Goal: Information Seeking & Learning: Learn about a topic

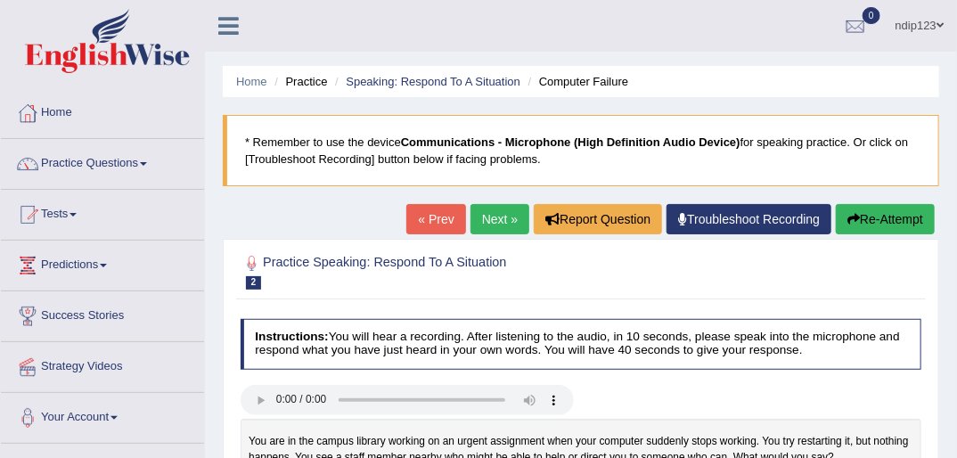
click at [61, 110] on link "Home" at bounding box center [102, 110] width 203 height 45
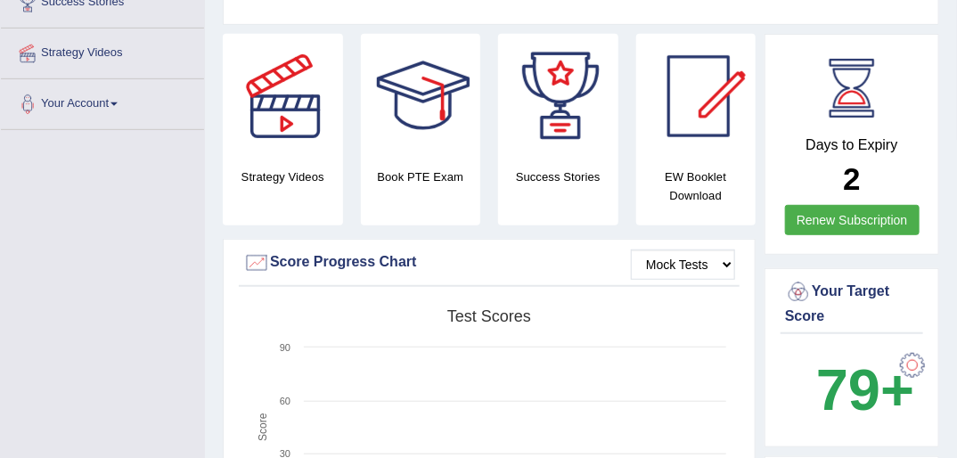
scroll to position [285, 0]
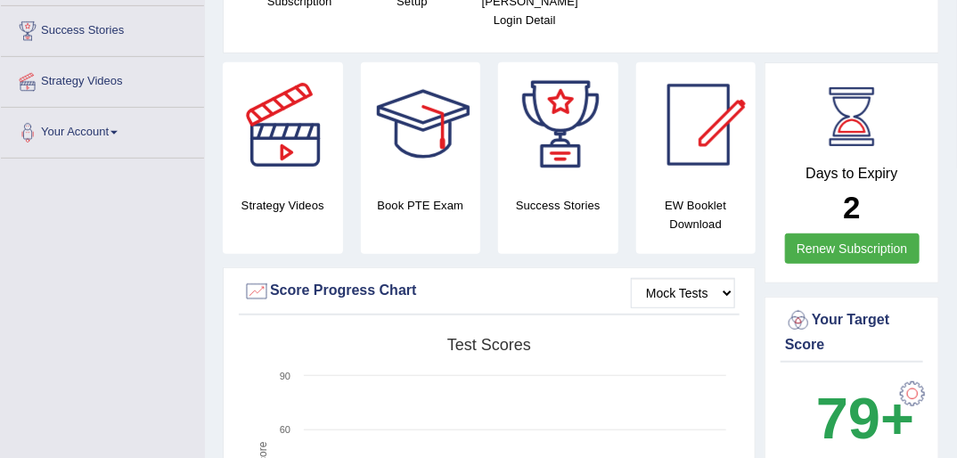
click at [692, 196] on h4 "EW Booklet Download" at bounding box center [696, 214] width 120 height 37
click at [694, 119] on div at bounding box center [698, 124] width 125 height 125
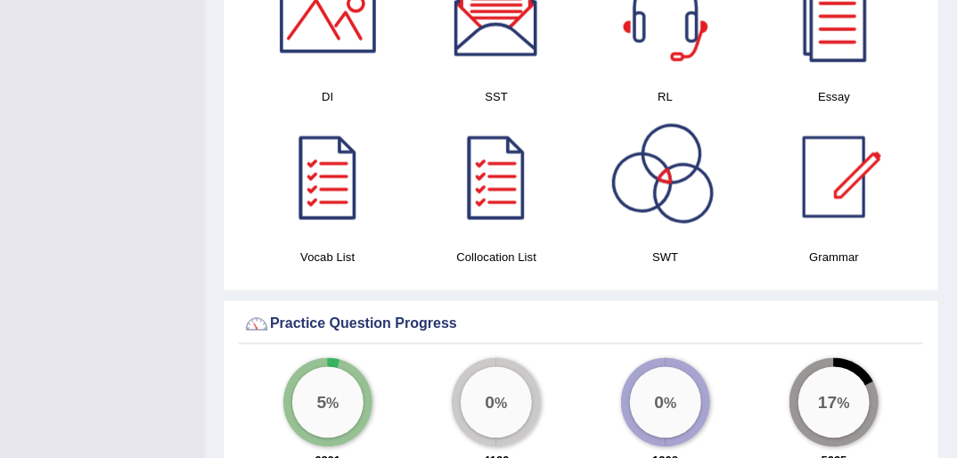
scroll to position [1069, 0]
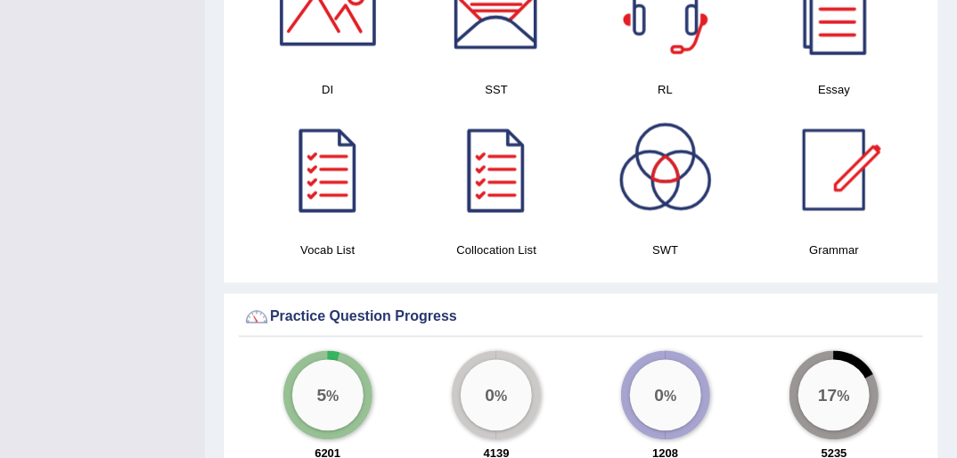
click at [653, 141] on div at bounding box center [665, 170] width 125 height 125
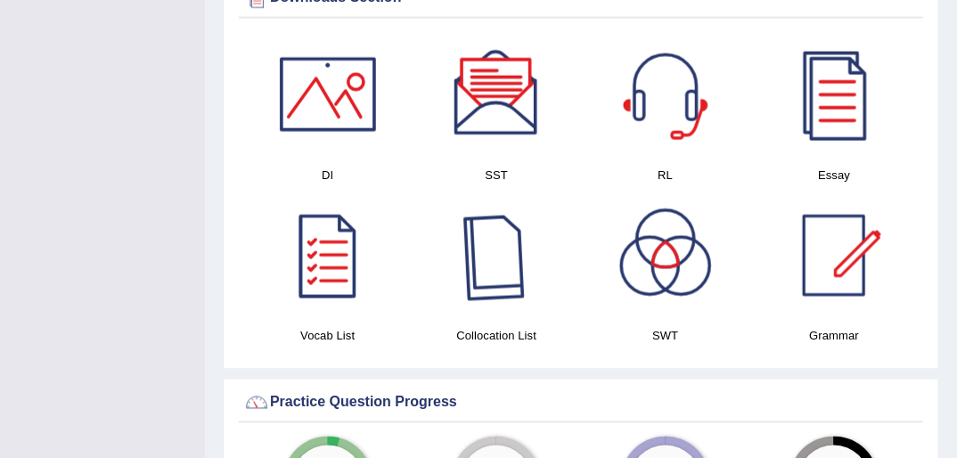
scroll to position [966, 0]
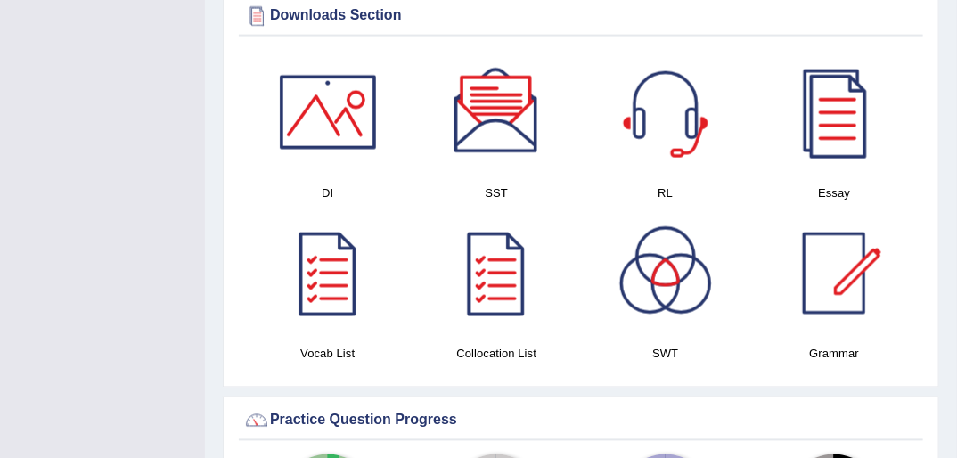
click at [337, 108] on div at bounding box center [328, 112] width 125 height 125
click at [506, 103] on div at bounding box center [496, 112] width 125 height 125
click at [667, 107] on div at bounding box center [665, 112] width 125 height 125
click at [848, 118] on div at bounding box center [834, 112] width 125 height 125
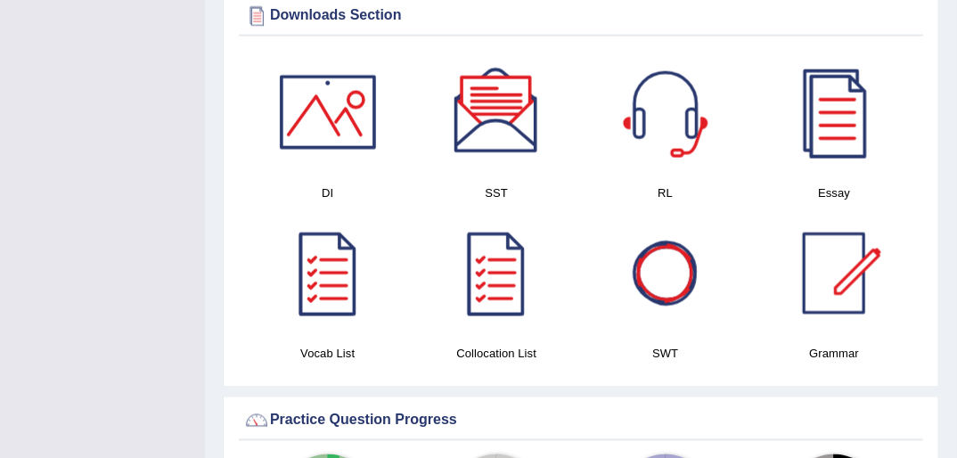
click at [668, 268] on div at bounding box center [665, 273] width 125 height 125
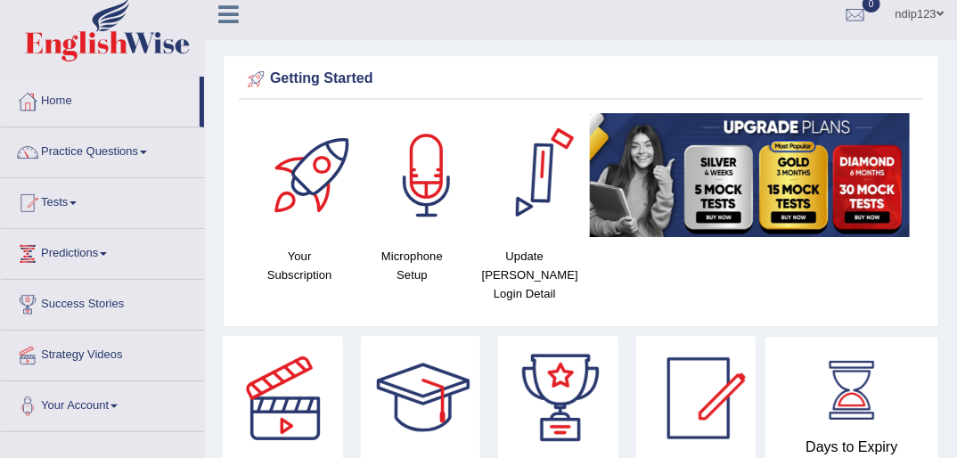
scroll to position [0, 0]
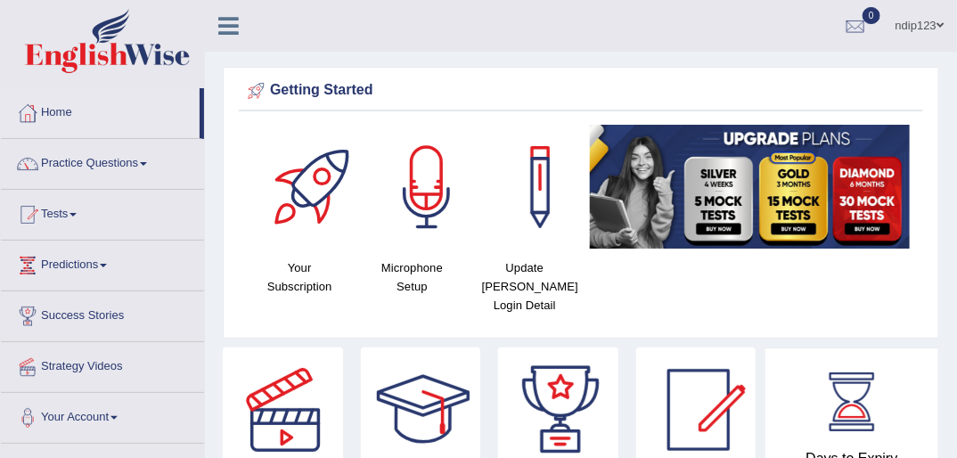
click at [326, 159] on div at bounding box center [314, 187] width 125 height 125
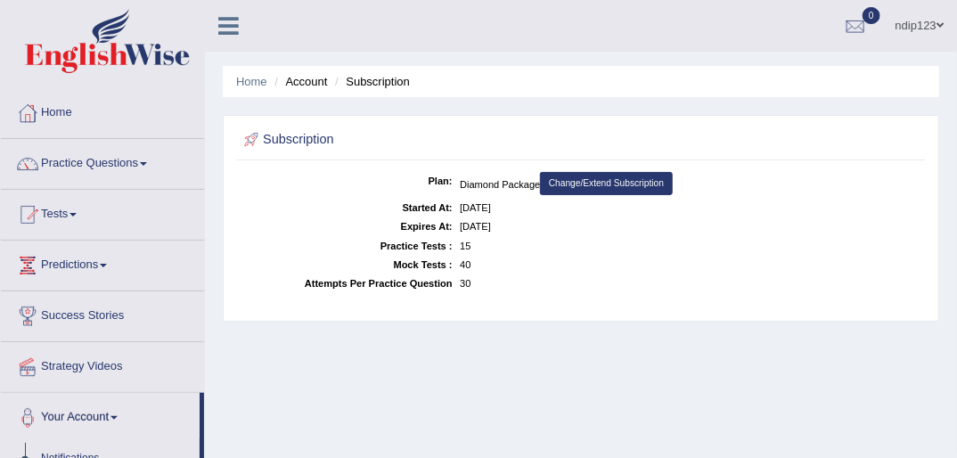
click at [635, 179] on link "Change/Extend Subscription" at bounding box center [606, 183] width 132 height 23
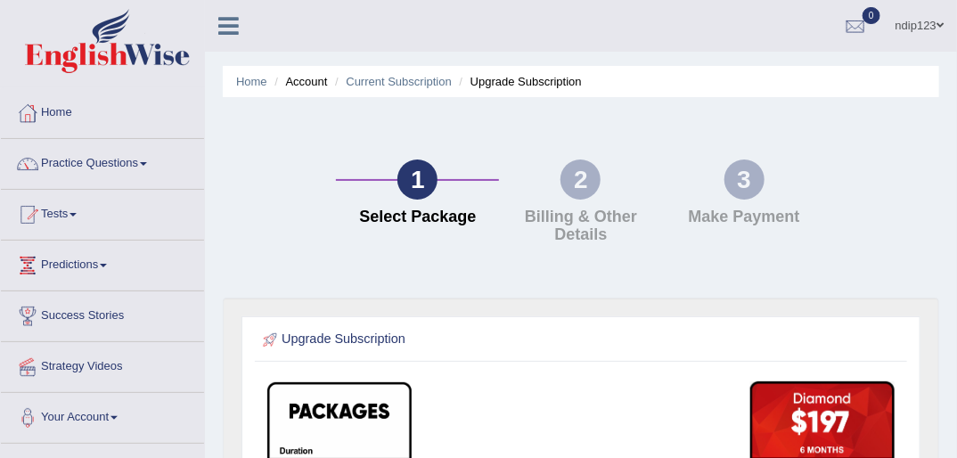
click at [79, 163] on link "Practice Questions" at bounding box center [102, 161] width 203 height 45
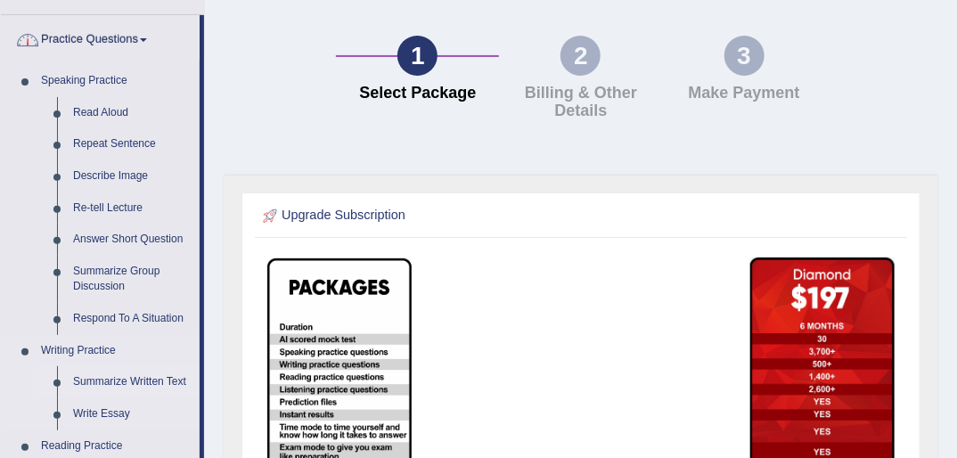
scroll to position [143, 0]
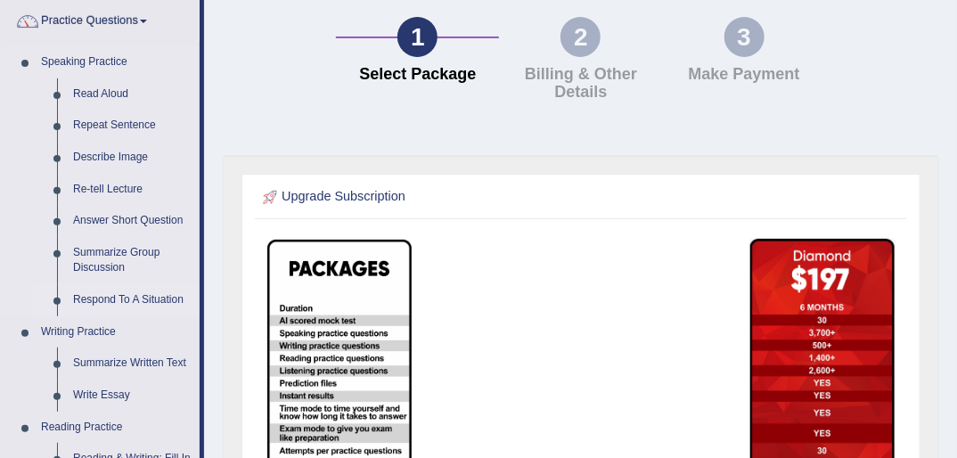
click at [107, 295] on link "Respond To A Situation" at bounding box center [132, 300] width 135 height 32
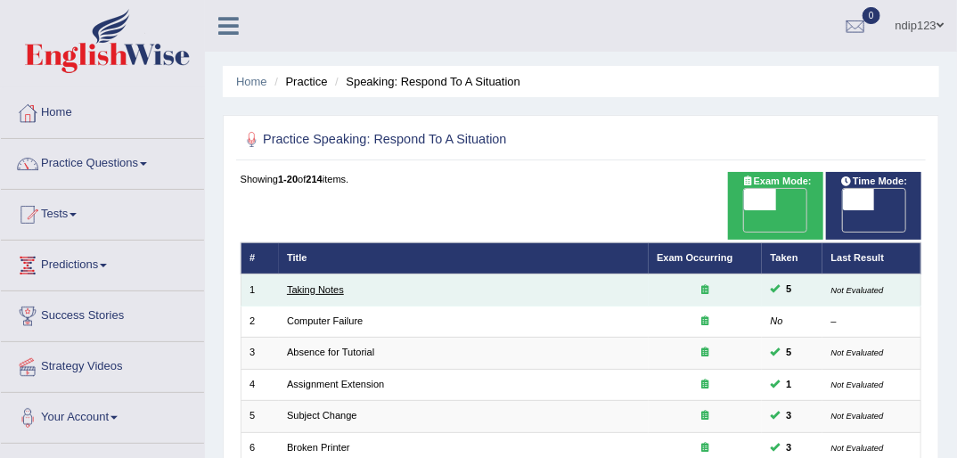
click at [310, 284] on link "Taking Notes" at bounding box center [315, 289] width 57 height 11
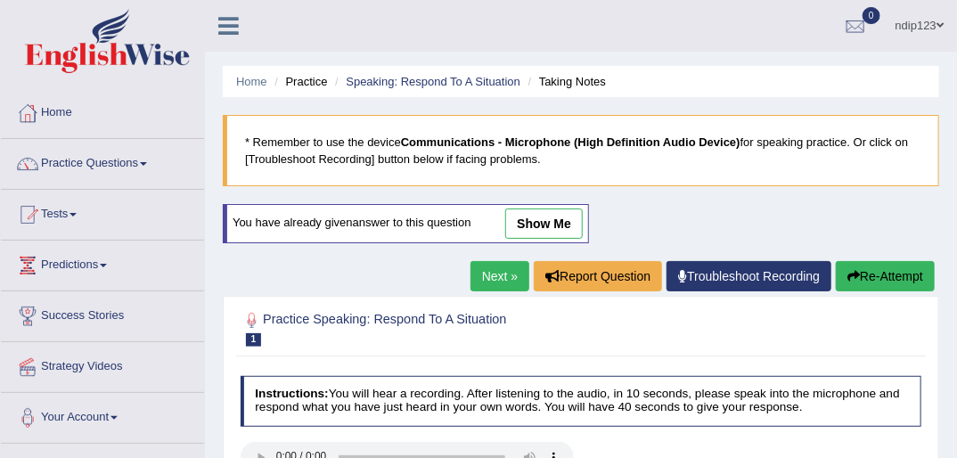
click at [536, 224] on link "show me" at bounding box center [544, 224] width 78 height 30
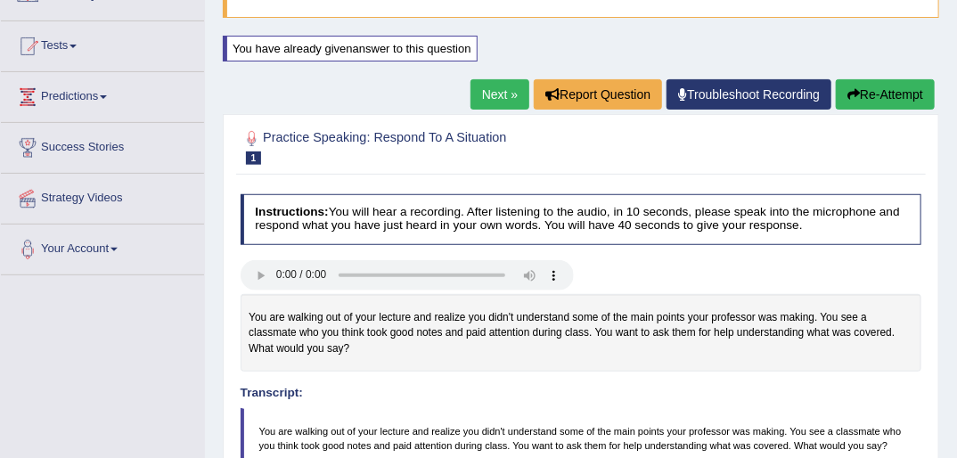
scroll to position [178, 0]
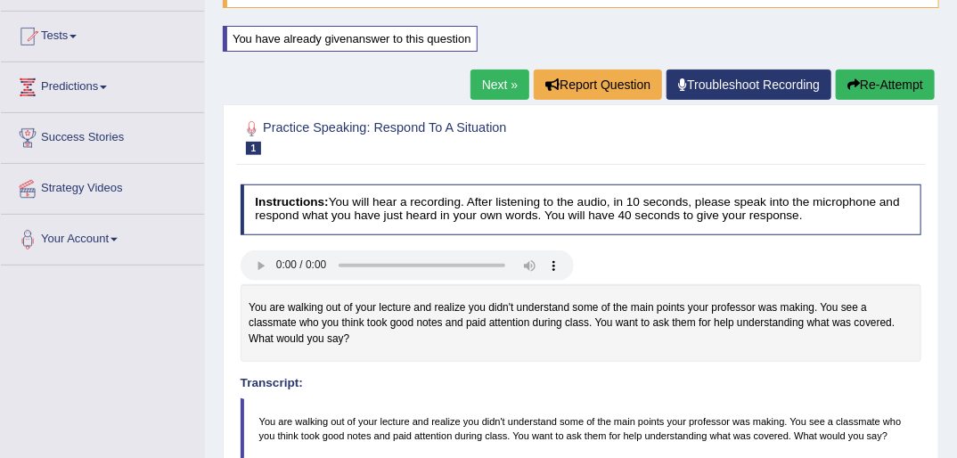
click at [492, 80] on link "Next »" at bounding box center [499, 85] width 59 height 30
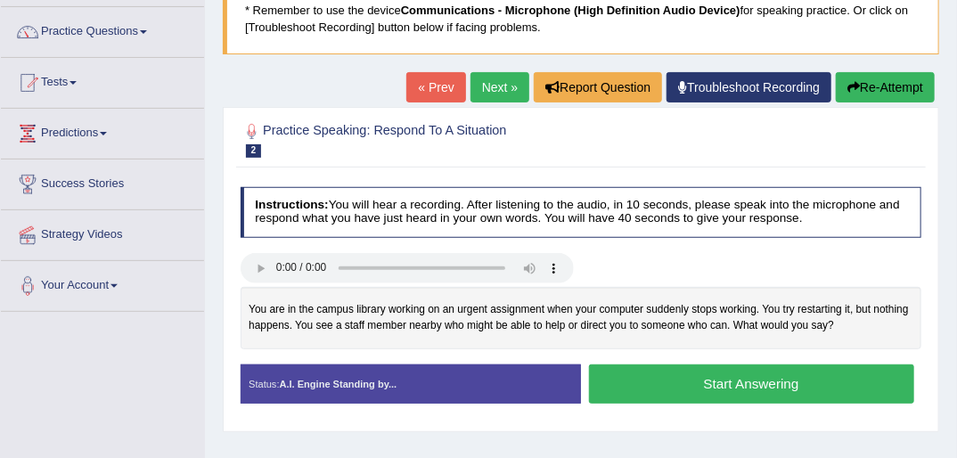
scroll to position [143, 0]
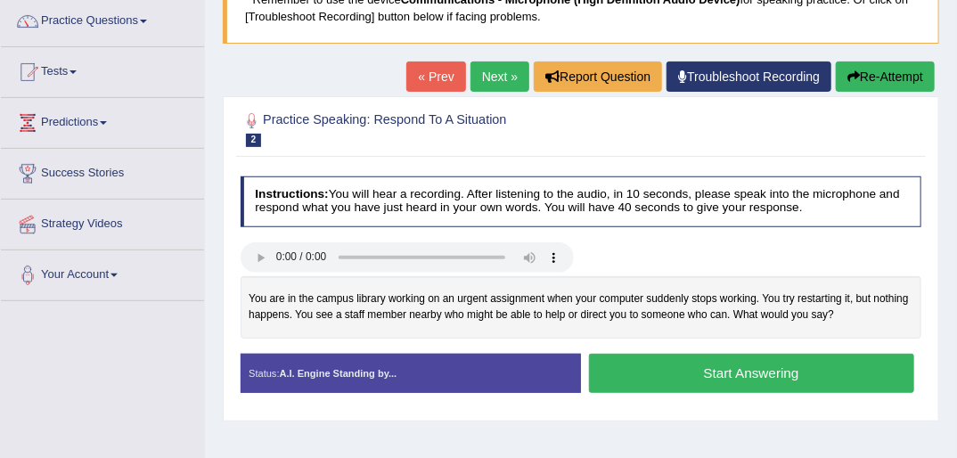
click at [736, 368] on button "Start Answering" at bounding box center [751, 373] width 325 height 38
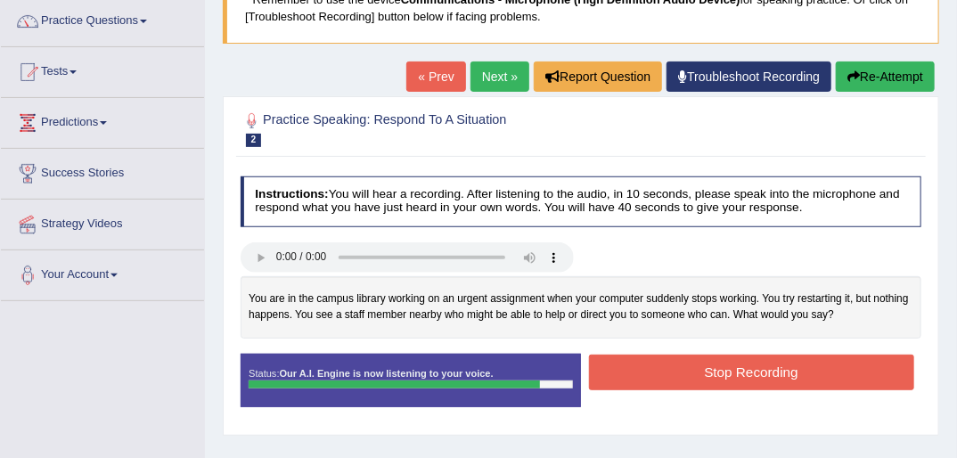
drag, startPoint x: 759, startPoint y: 375, endPoint x: 765, endPoint y: 364, distance: 12.8
click at [760, 374] on button "Stop Recording" at bounding box center [751, 372] width 325 height 35
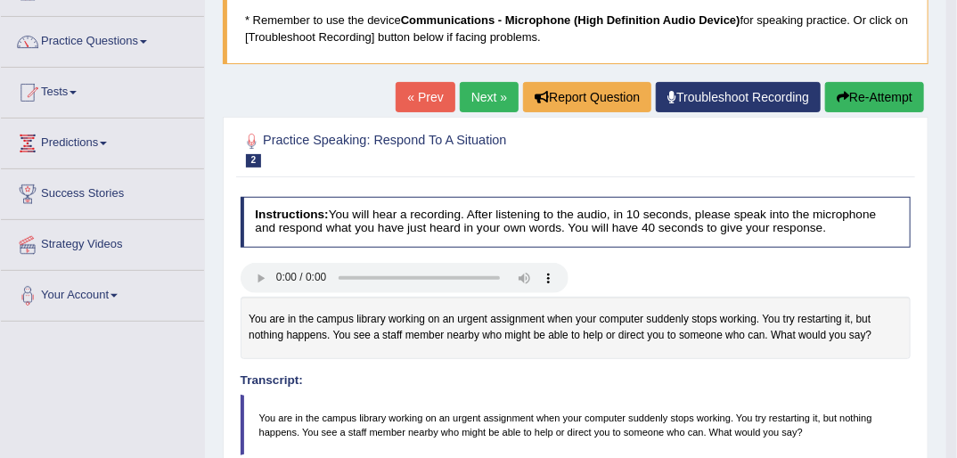
scroll to position [71, 0]
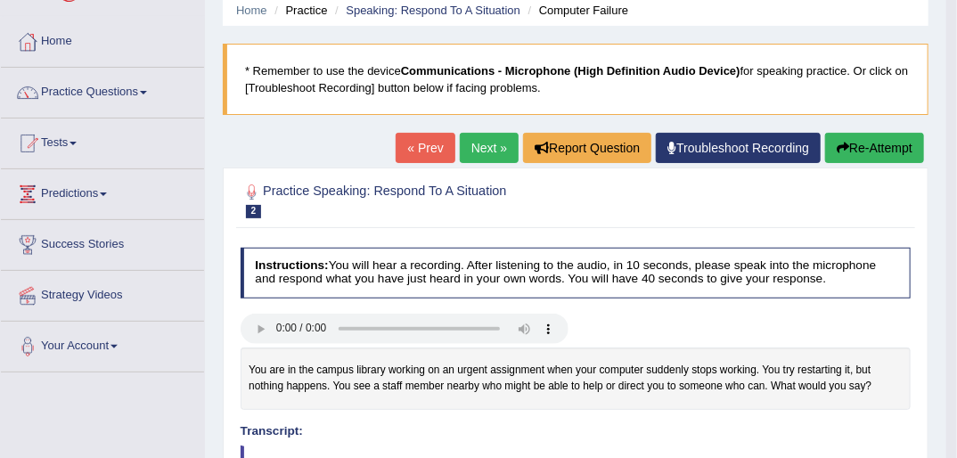
click at [864, 146] on button "Re-Attempt" at bounding box center [874, 148] width 99 height 30
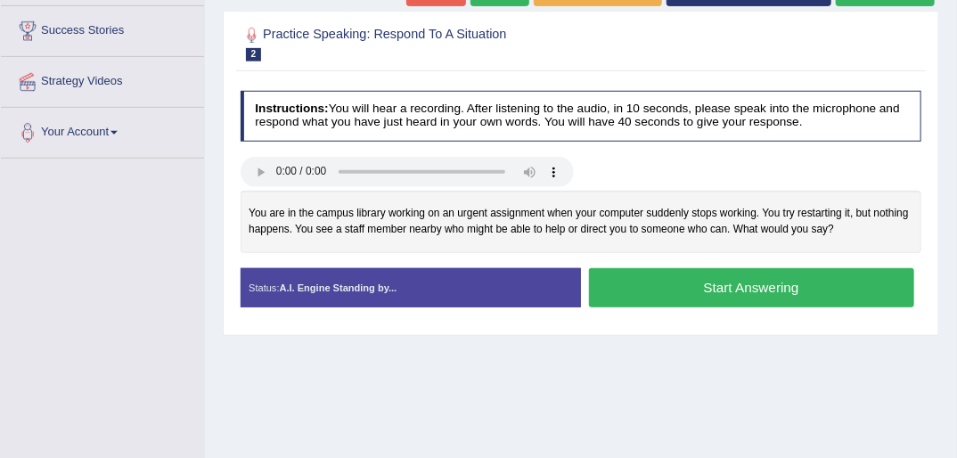
click at [719, 285] on button "Start Answering" at bounding box center [751, 287] width 325 height 38
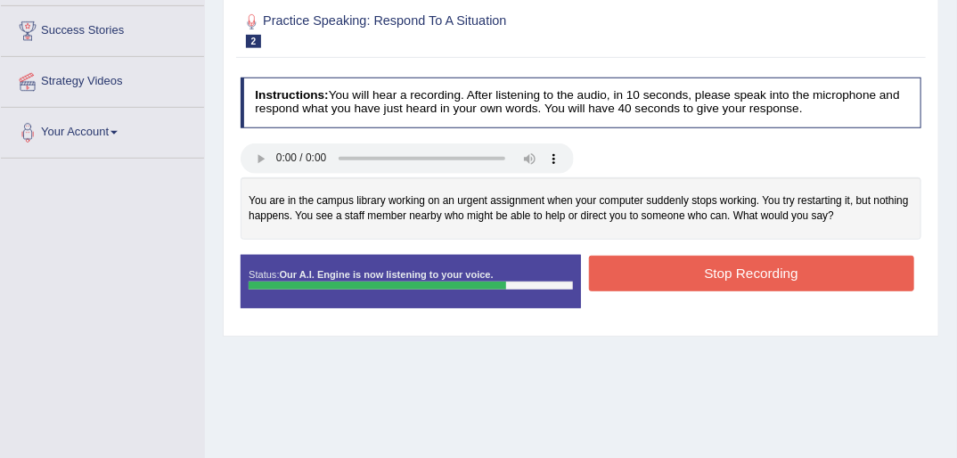
click at [716, 271] on button "Stop Recording" at bounding box center [751, 273] width 325 height 35
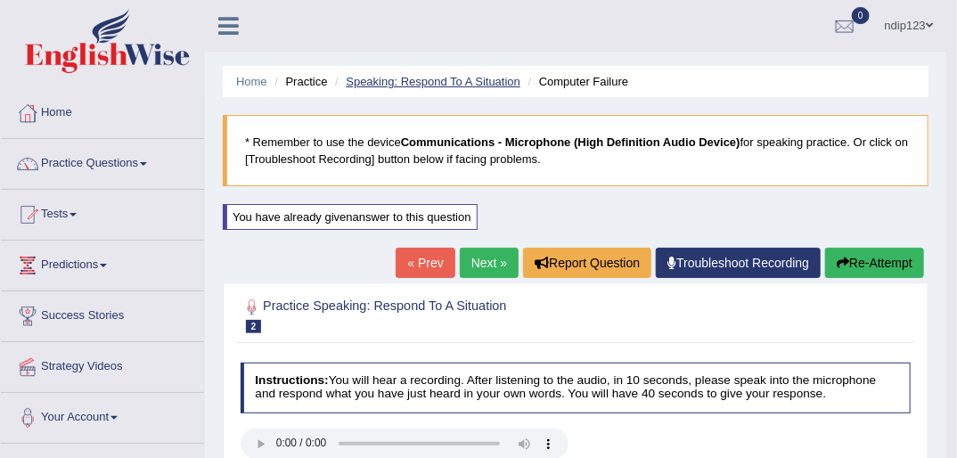
click at [413, 78] on link "Speaking: Respond To A Situation" at bounding box center [433, 81] width 175 height 13
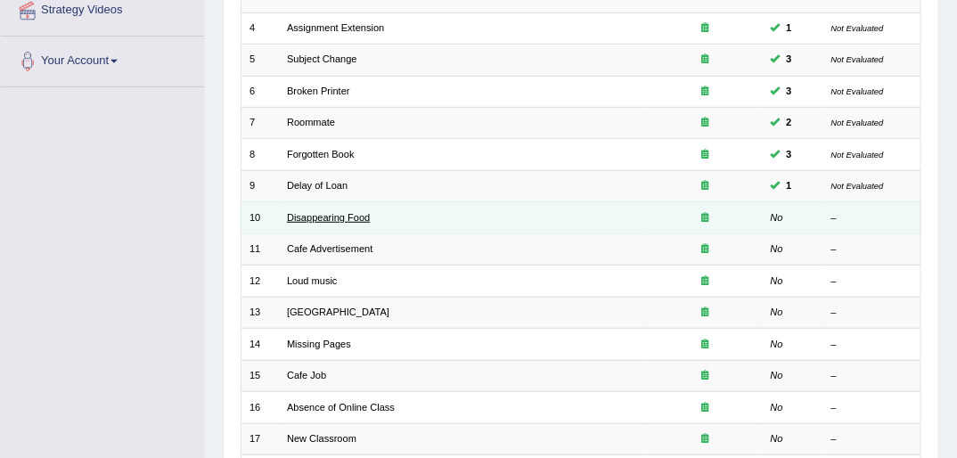
click at [326, 212] on link "Disappearing Food" at bounding box center [328, 217] width 83 height 11
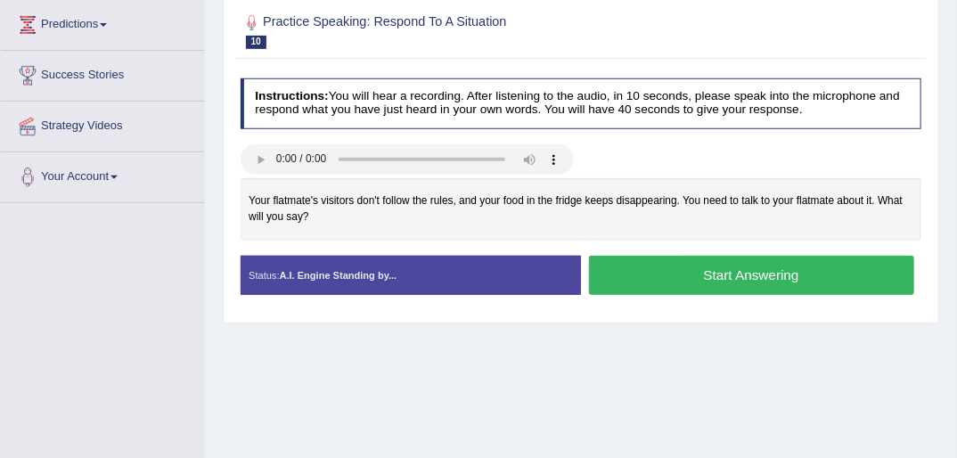
scroll to position [192, 0]
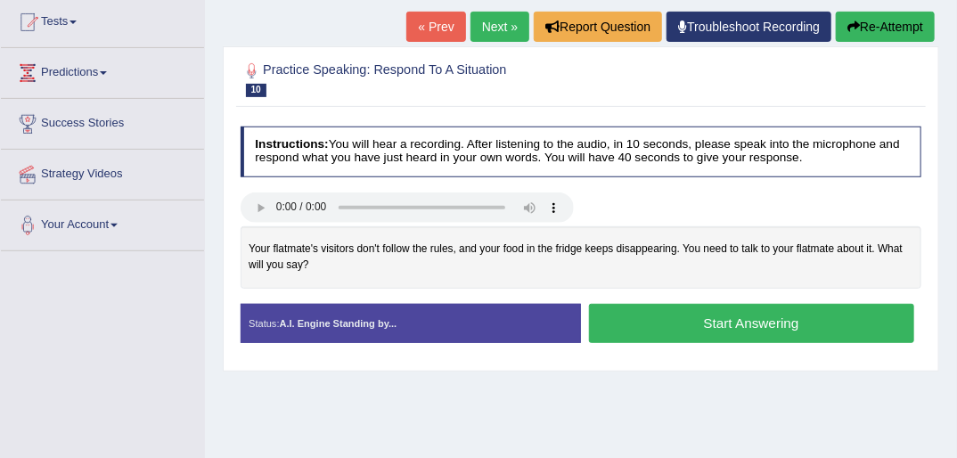
drag, startPoint x: 740, startPoint y: 321, endPoint x: 745, endPoint y: 310, distance: 12.0
click at [743, 315] on button "Start Answering" at bounding box center [751, 323] width 325 height 38
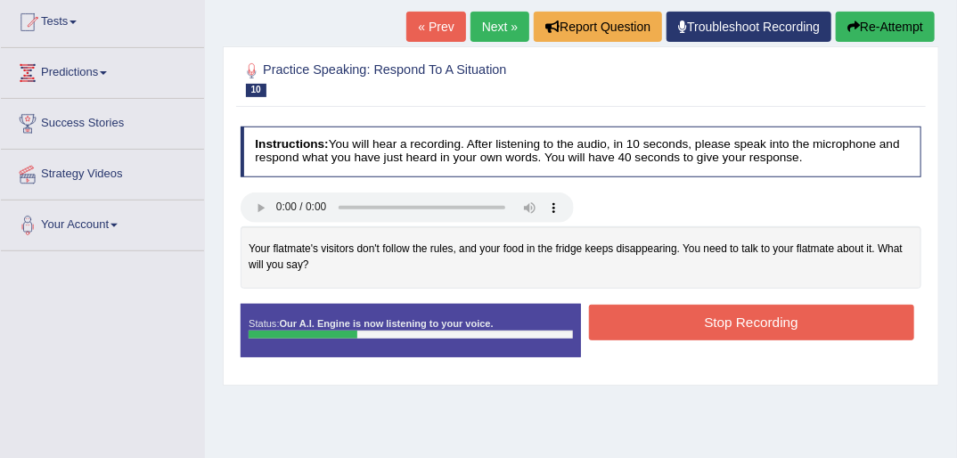
click at [434, 24] on link "« Prev" at bounding box center [435, 27] width 59 height 30
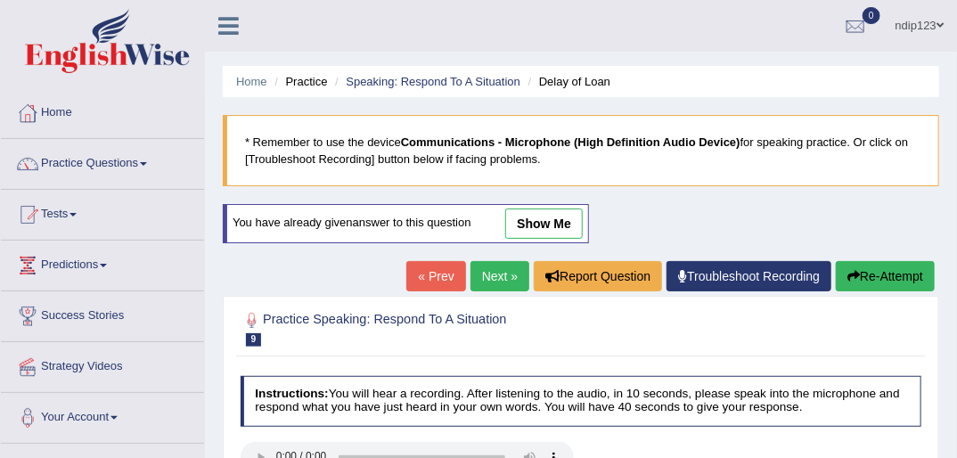
click at [496, 270] on link "Next »" at bounding box center [499, 276] width 59 height 30
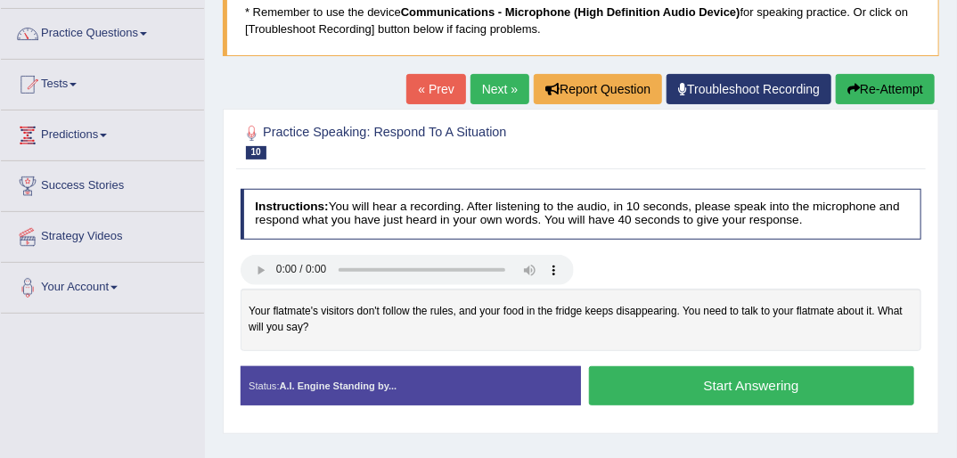
scroll to position [143, 0]
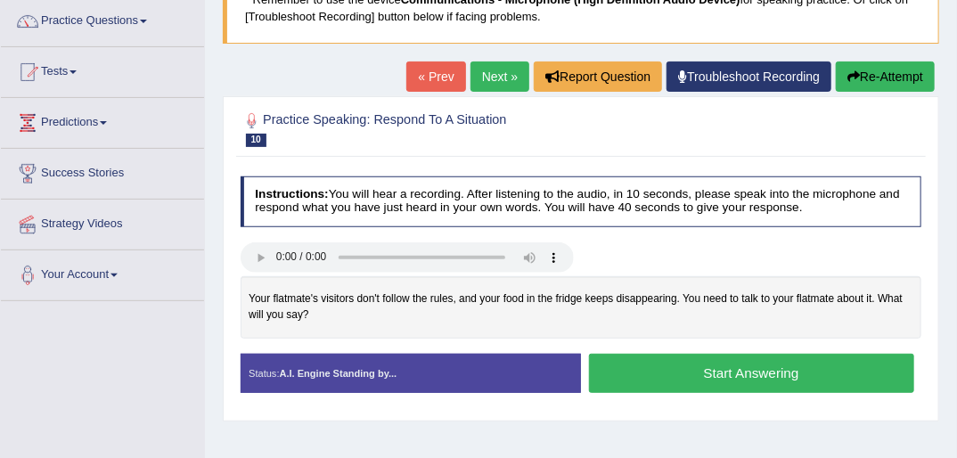
click at [769, 374] on button "Start Answering" at bounding box center [751, 373] width 325 height 38
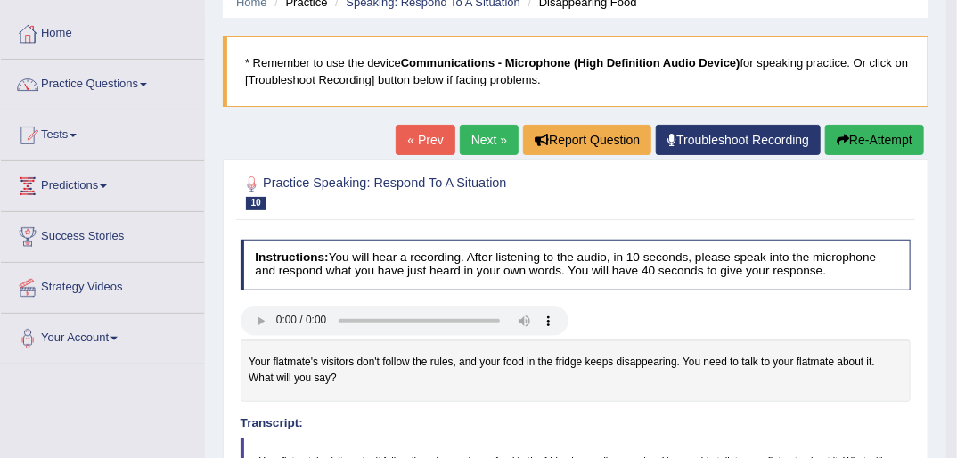
scroll to position [71, 0]
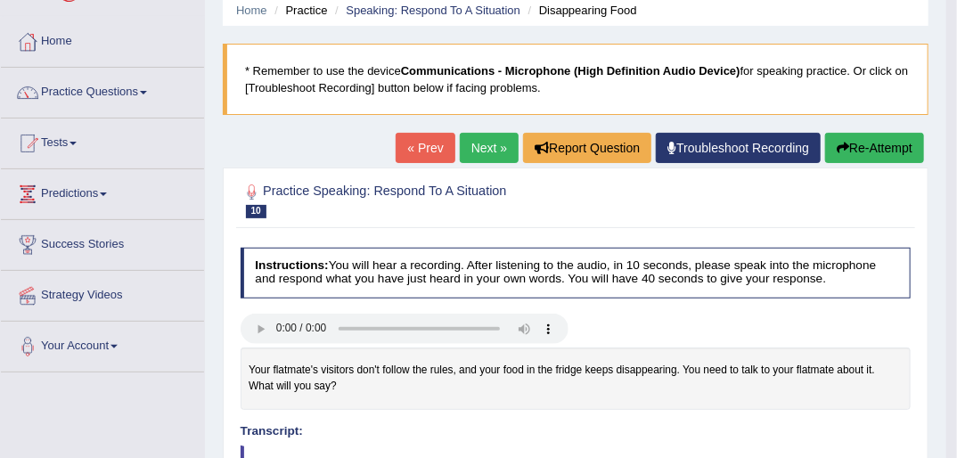
click at [862, 151] on button "Re-Attempt" at bounding box center [874, 148] width 99 height 30
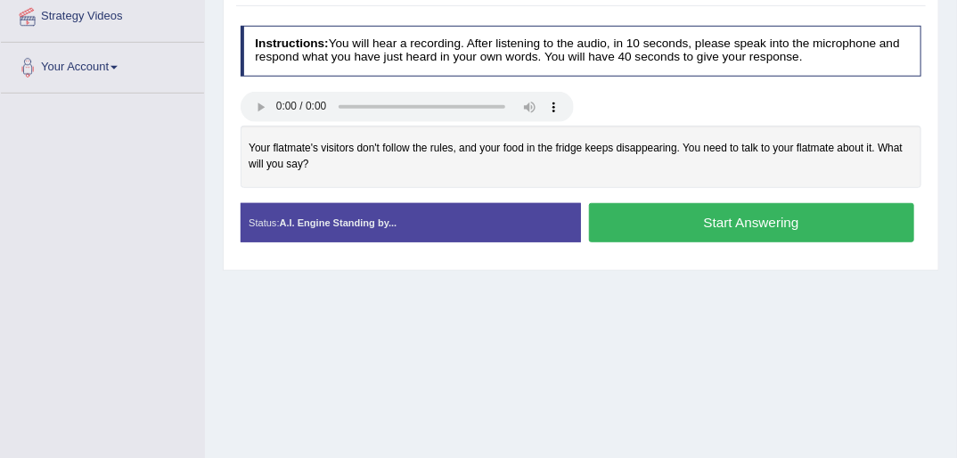
scroll to position [356, 0]
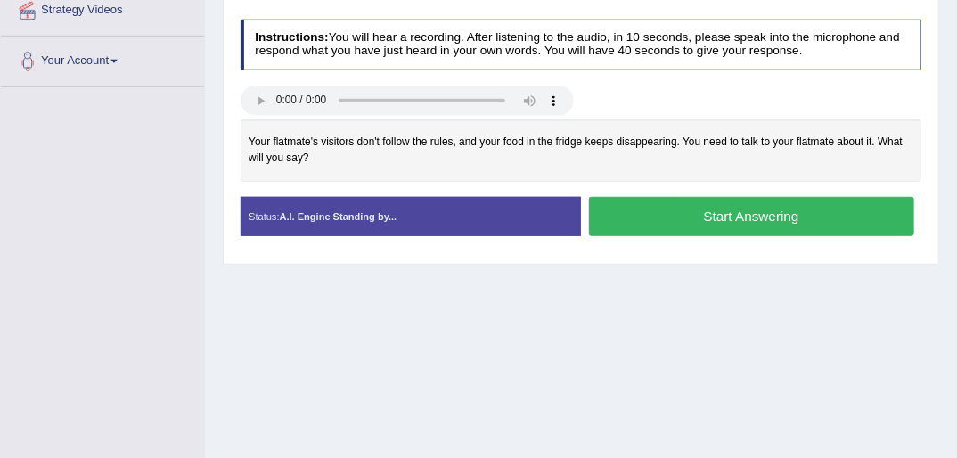
click at [734, 213] on button "Start Answering" at bounding box center [751, 216] width 325 height 38
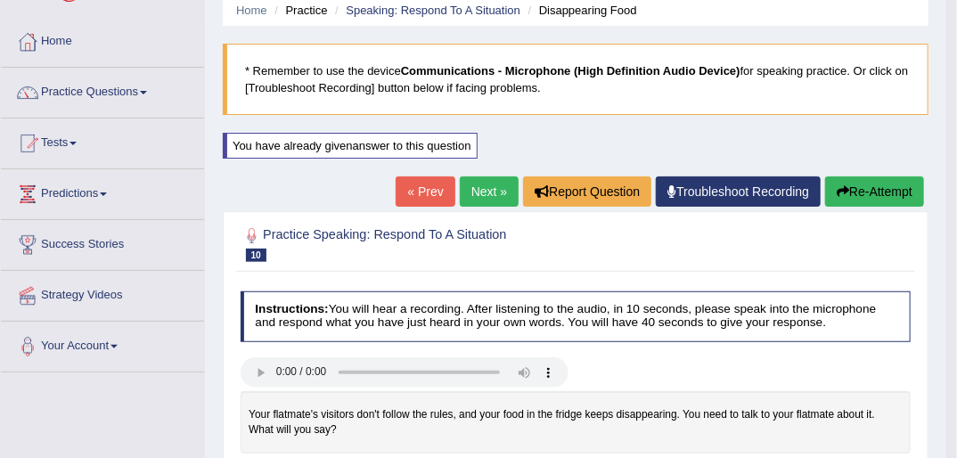
scroll to position [71, 0]
click at [883, 189] on button "Re-Attempt" at bounding box center [874, 191] width 99 height 30
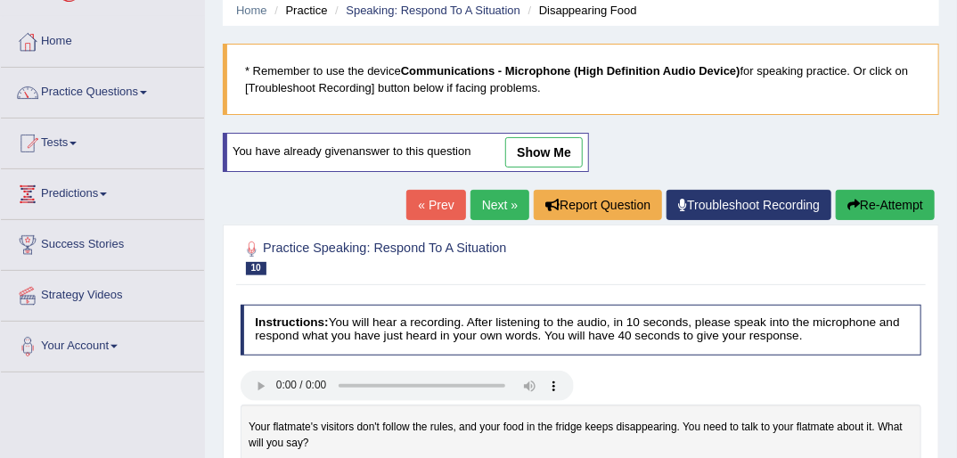
click at [865, 205] on button "Re-Attempt" at bounding box center [885, 205] width 99 height 30
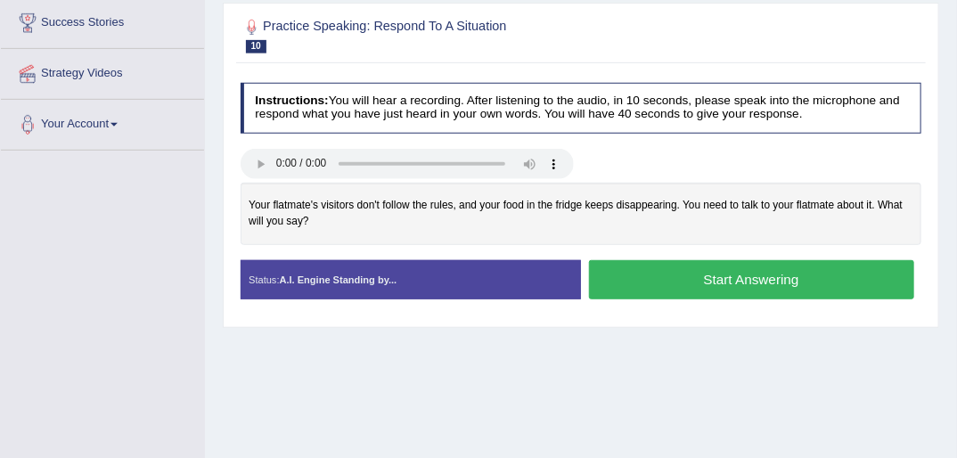
scroll to position [356, 0]
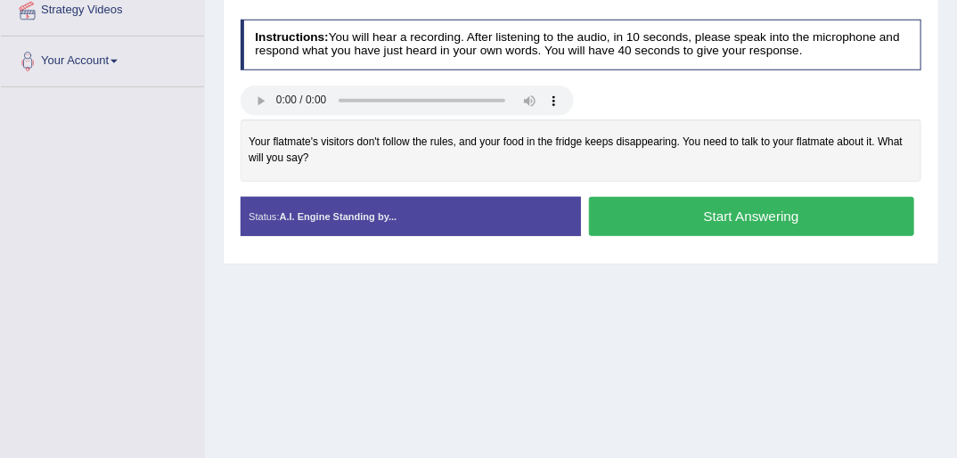
click at [720, 212] on button "Start Answering" at bounding box center [751, 216] width 325 height 38
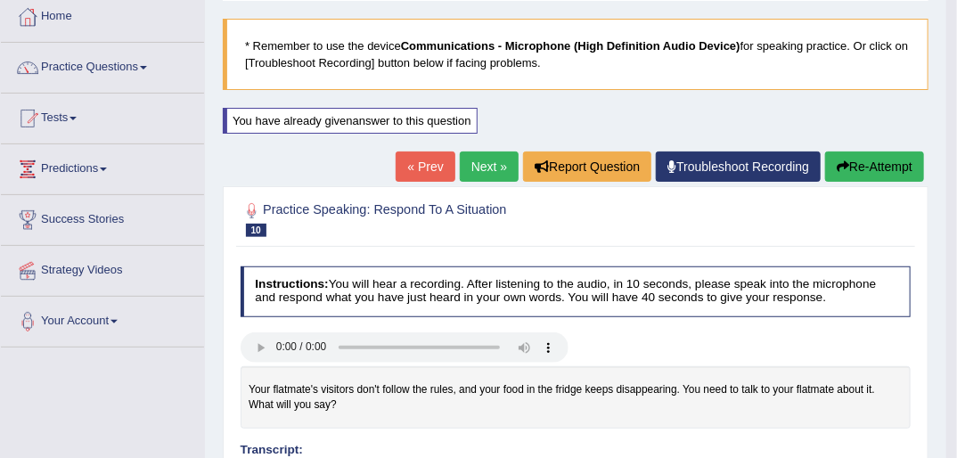
scroll to position [71, 0]
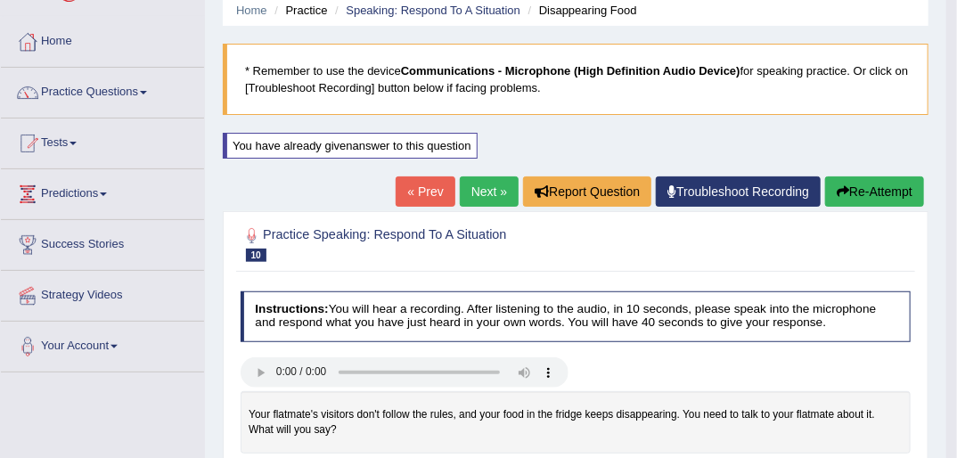
click at [866, 190] on button "Re-Attempt" at bounding box center [874, 191] width 99 height 30
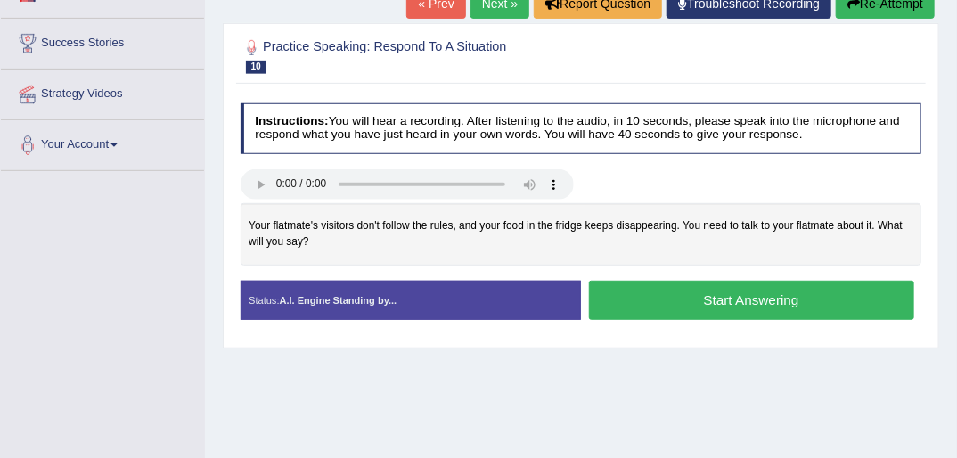
scroll to position [285, 0]
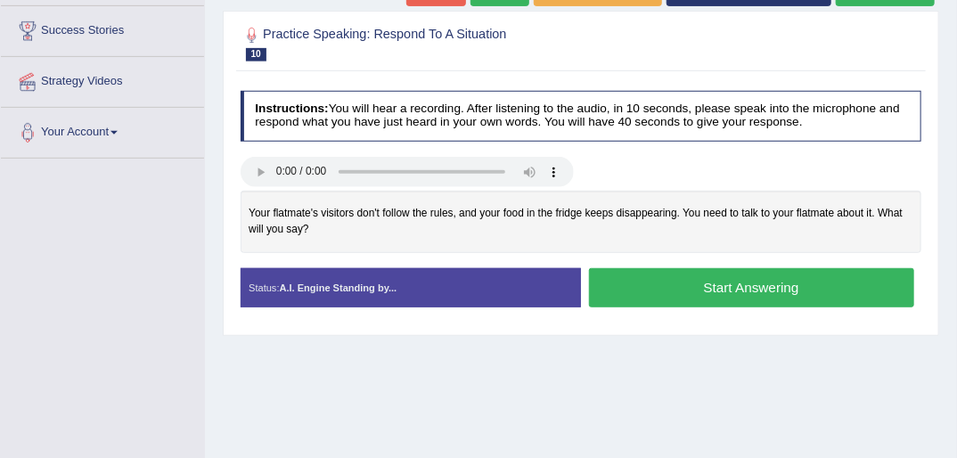
click at [752, 281] on button "Start Answering" at bounding box center [751, 287] width 325 height 38
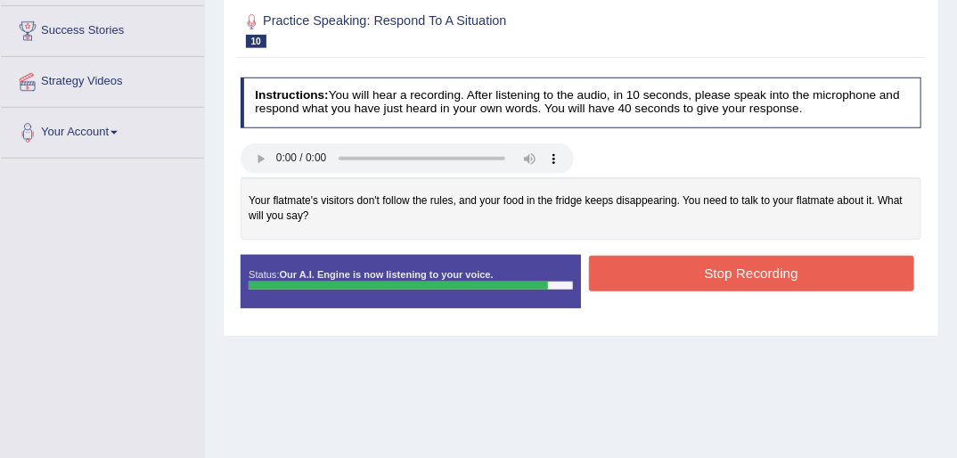
click at [760, 268] on button "Stop Recording" at bounding box center [751, 273] width 325 height 35
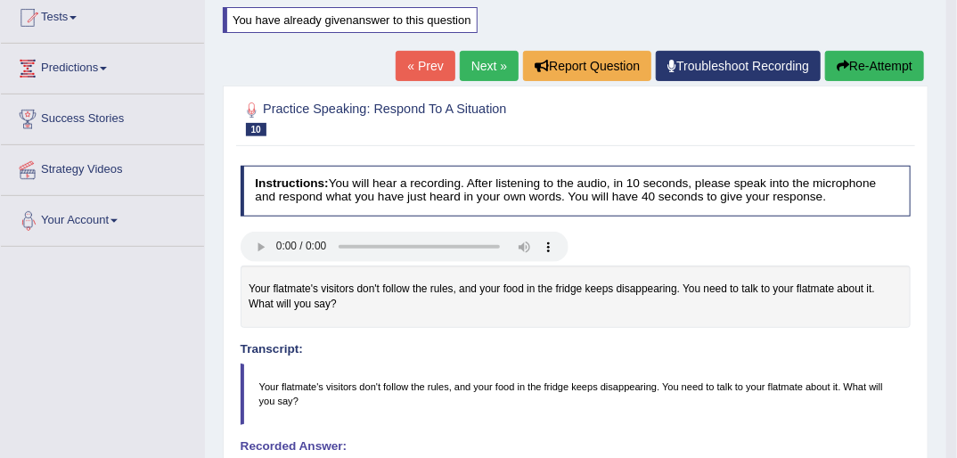
scroll to position [143, 0]
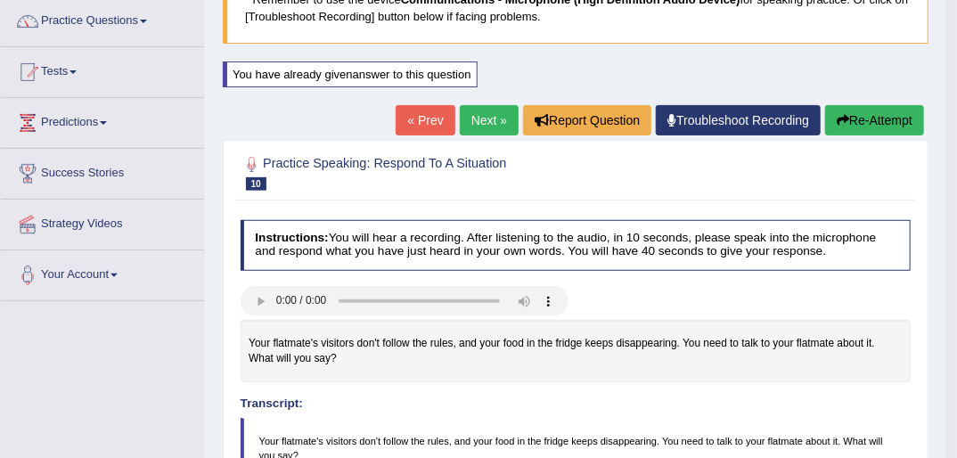
click at [858, 116] on button "Re-Attempt" at bounding box center [874, 120] width 99 height 30
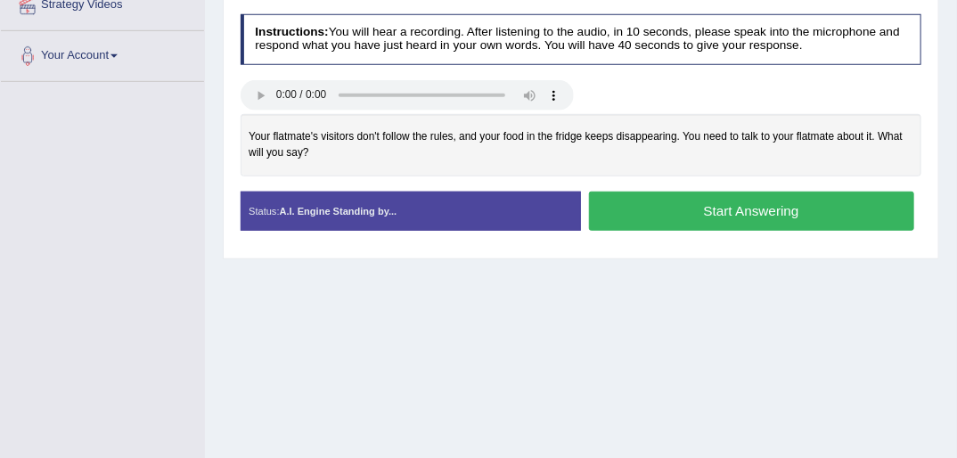
click at [735, 192] on button "Start Answering" at bounding box center [751, 211] width 325 height 38
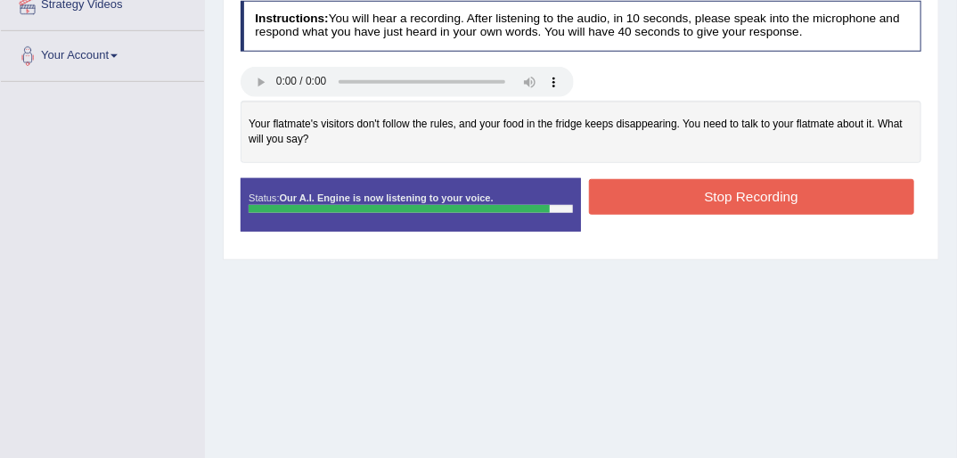
click at [736, 192] on button "Stop Recording" at bounding box center [751, 196] width 325 height 35
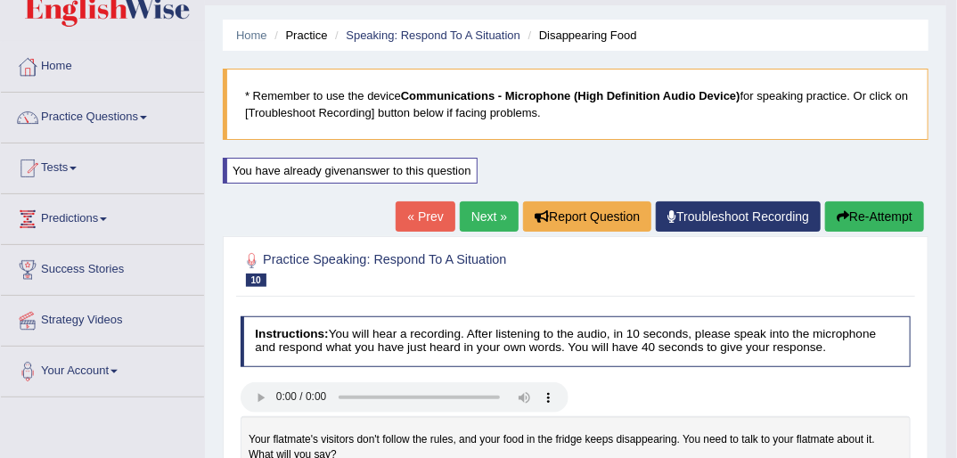
scroll to position [5, 0]
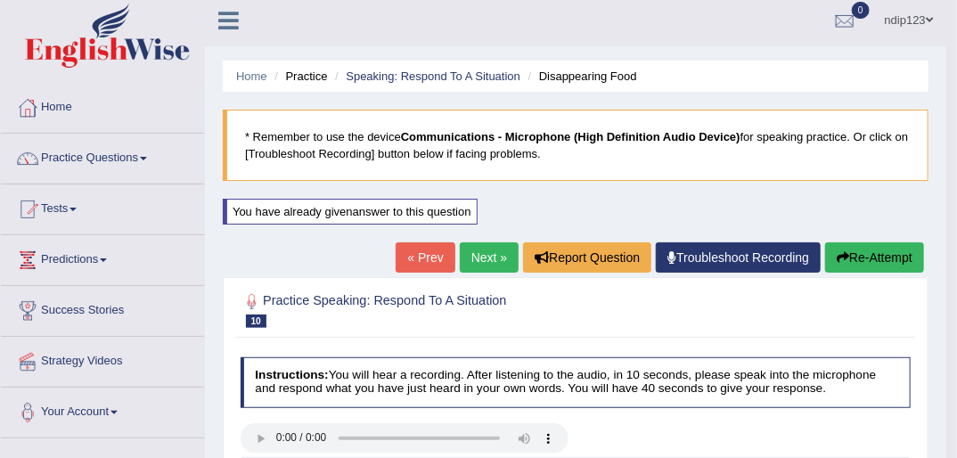
click at [866, 255] on button "Re-Attempt" at bounding box center [874, 257] width 99 height 30
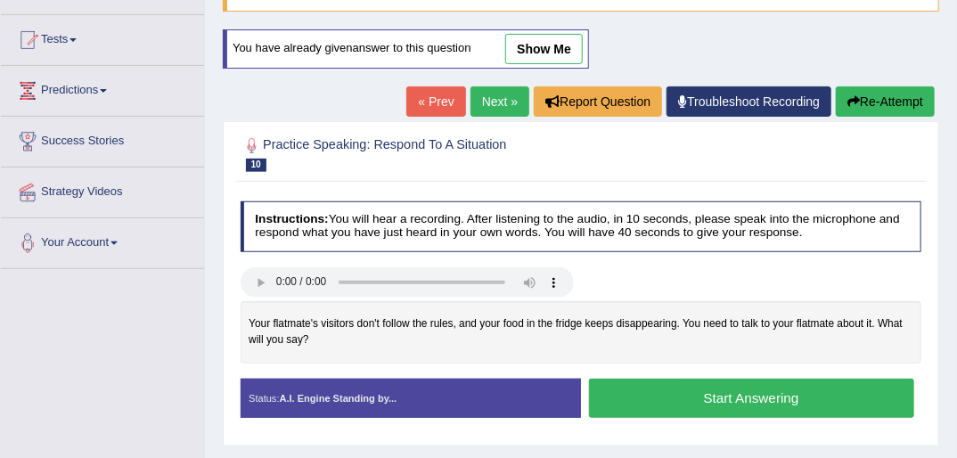
scroll to position [290, 0]
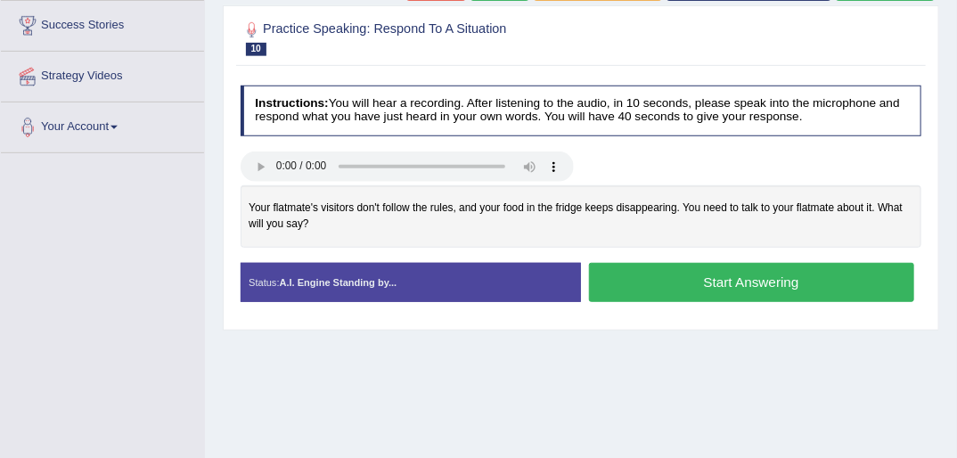
click at [770, 280] on button "Start Answering" at bounding box center [751, 282] width 325 height 38
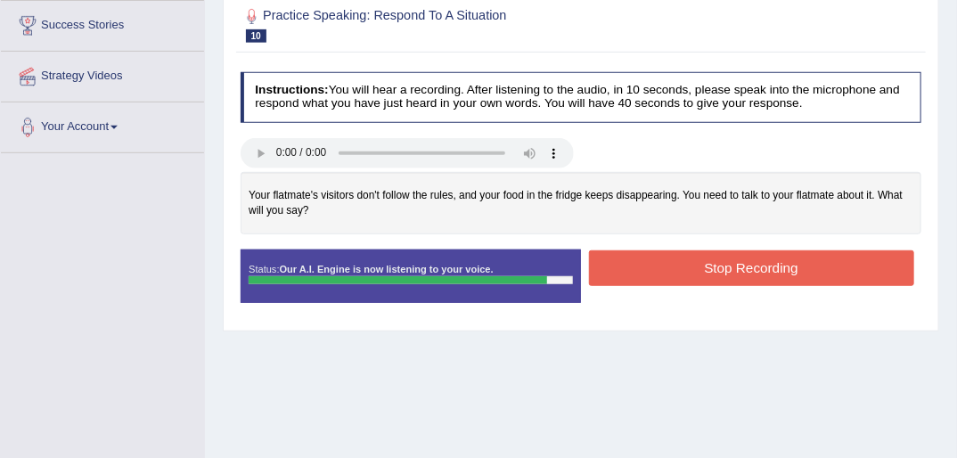
click at [771, 267] on button "Stop Recording" at bounding box center [751, 267] width 325 height 35
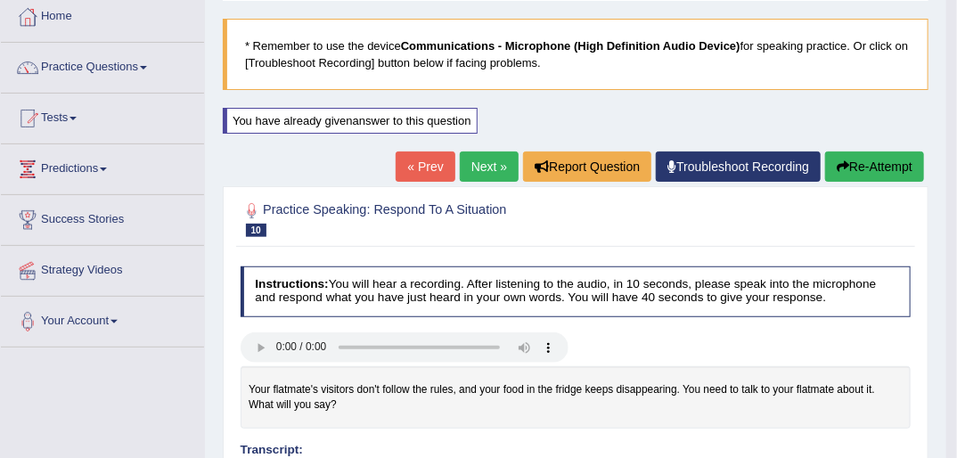
scroll to position [77, 0]
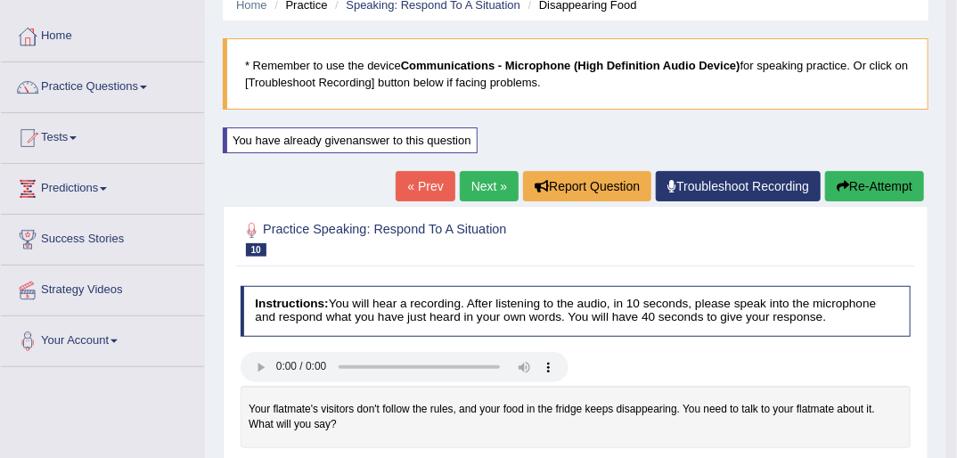
click at [864, 185] on button "Re-Attempt" at bounding box center [874, 186] width 99 height 30
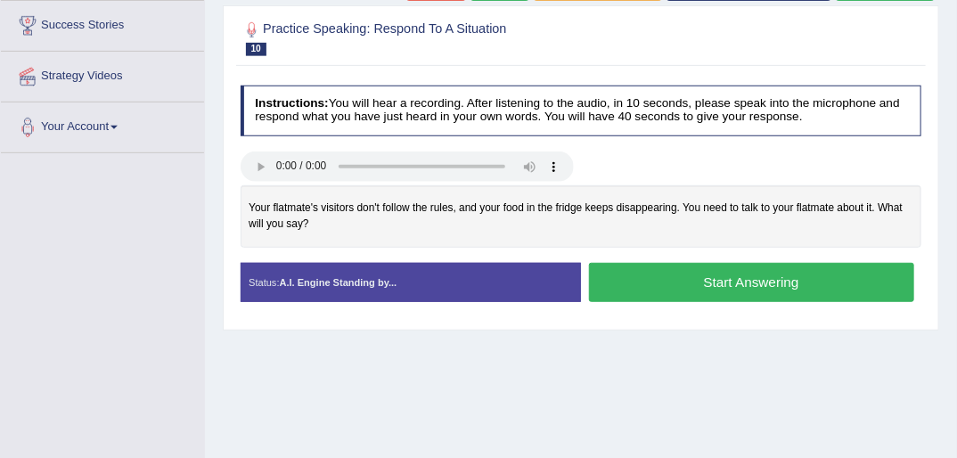
click at [747, 276] on button "Start Answering" at bounding box center [751, 282] width 325 height 38
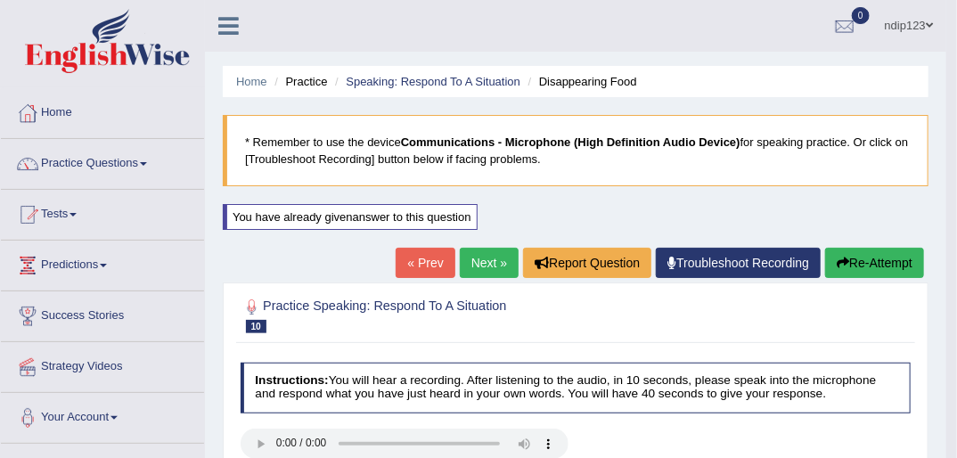
click at [474, 260] on link "Next »" at bounding box center [489, 263] width 59 height 30
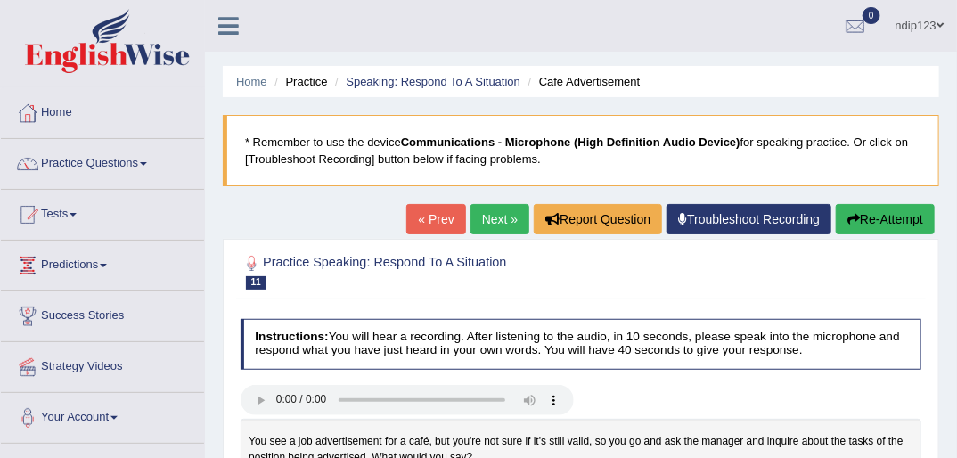
click at [436, 224] on link "« Prev" at bounding box center [435, 219] width 59 height 30
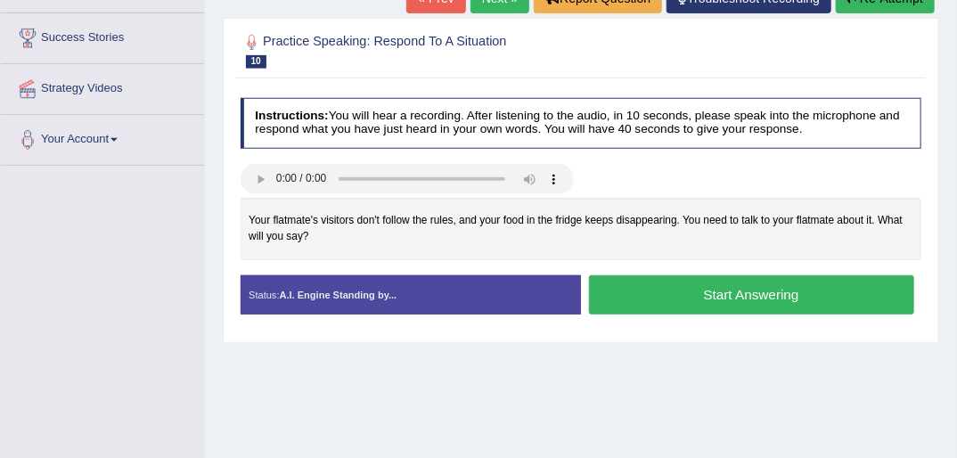
scroll to position [285, 0]
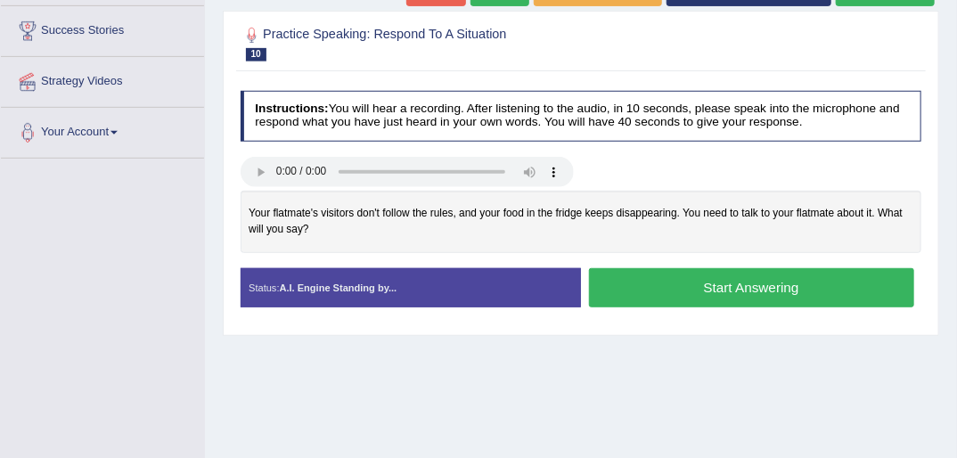
click at [766, 283] on button "Start Answering" at bounding box center [751, 287] width 325 height 38
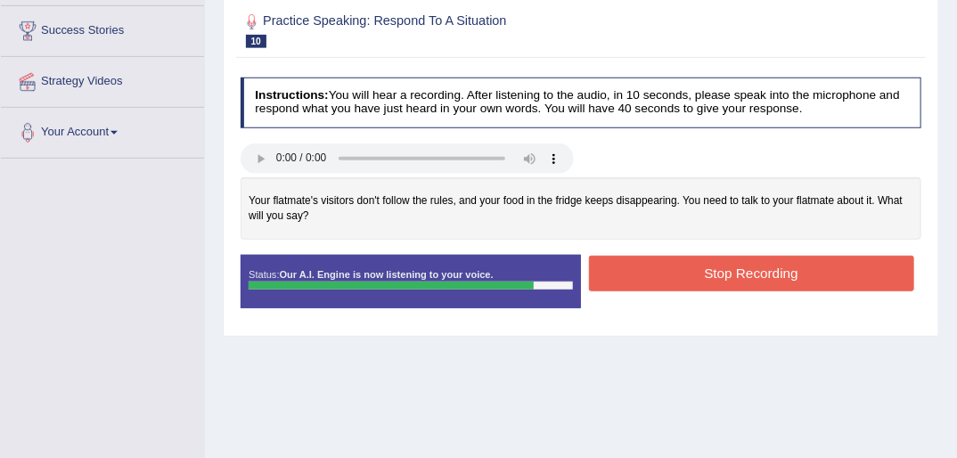
click at [769, 271] on button "Stop Recording" at bounding box center [751, 273] width 325 height 35
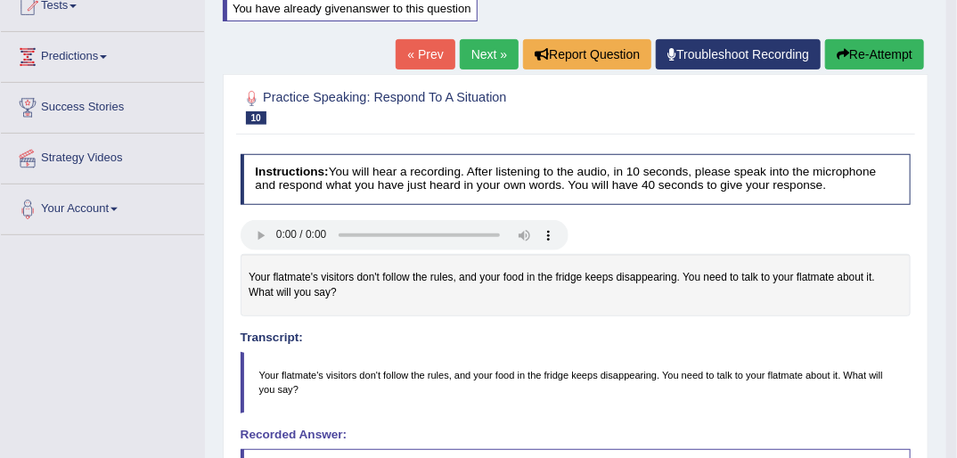
scroll to position [143, 0]
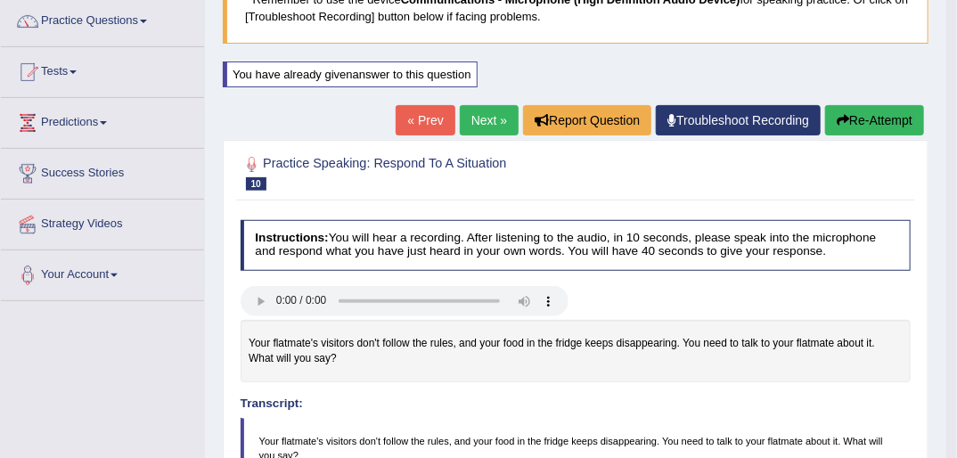
click at [876, 123] on button "Re-Attempt" at bounding box center [874, 120] width 99 height 30
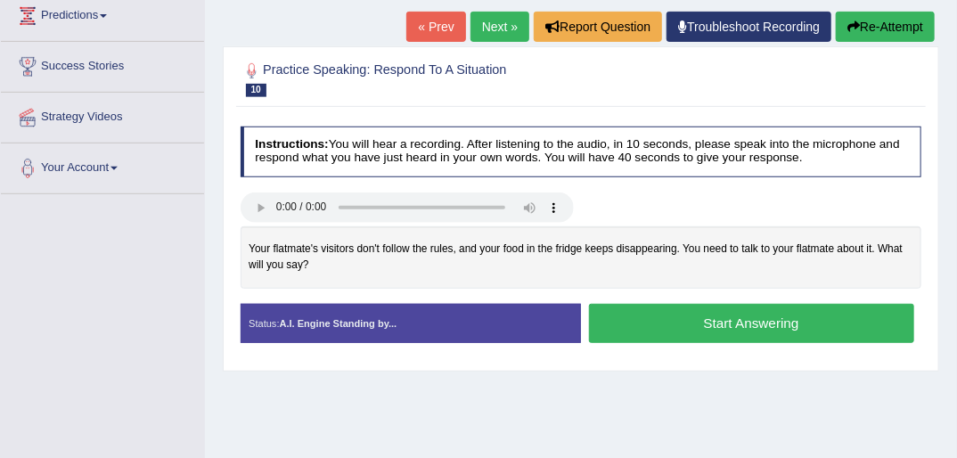
scroll to position [290, 0]
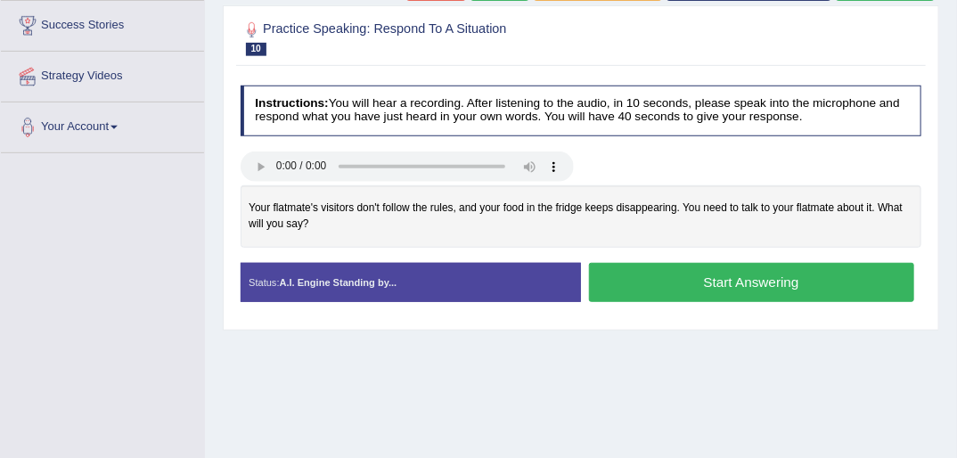
click at [741, 274] on button "Start Answering" at bounding box center [751, 282] width 325 height 38
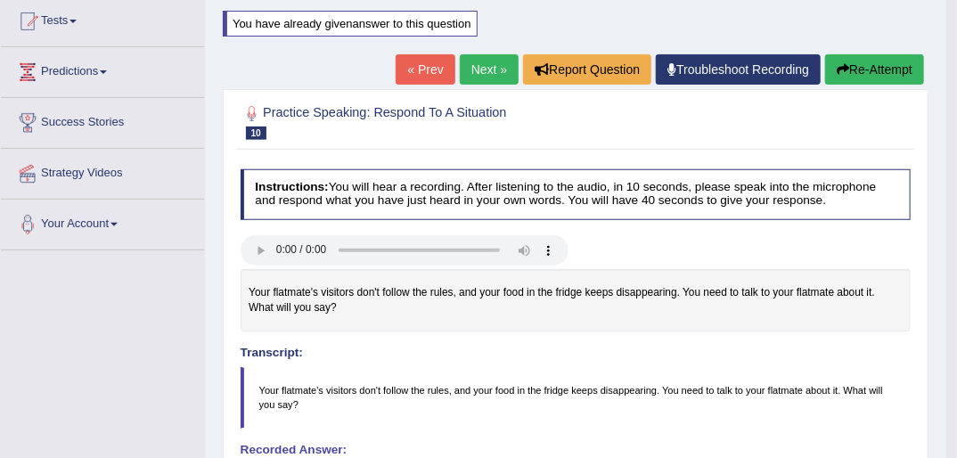
scroll to position [192, 0]
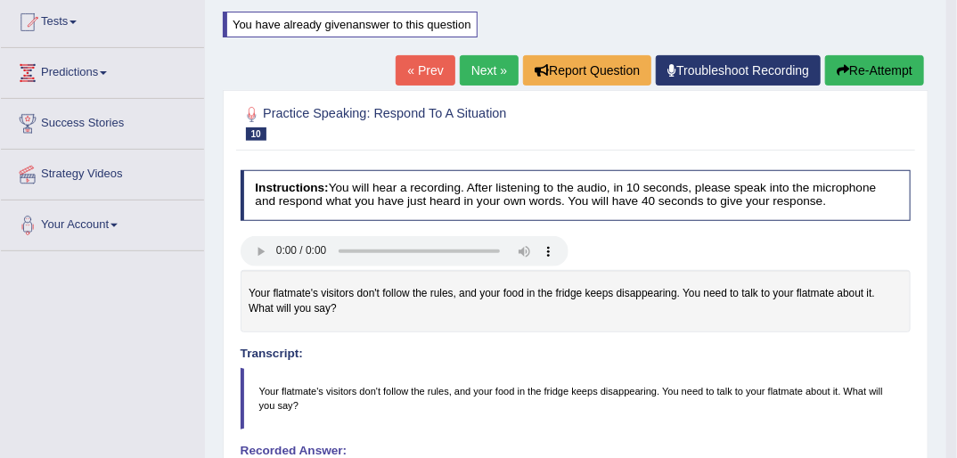
click at [488, 61] on link "Next »" at bounding box center [489, 70] width 59 height 30
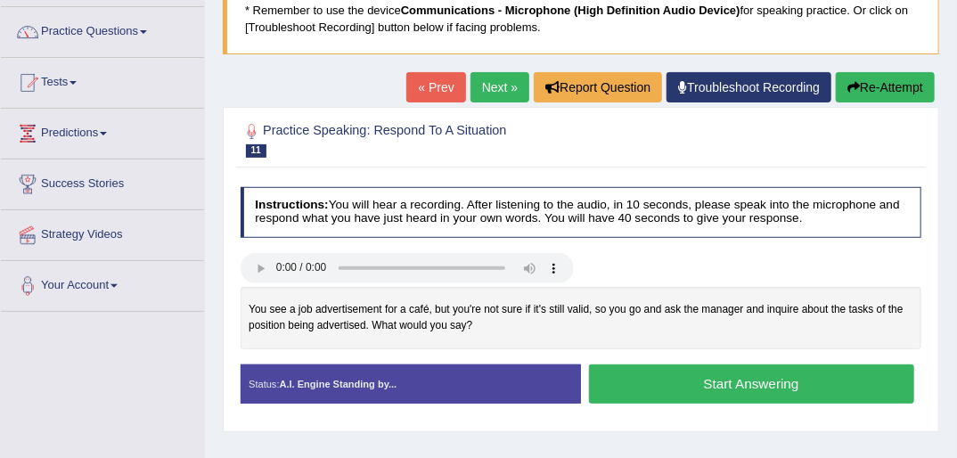
scroll to position [143, 0]
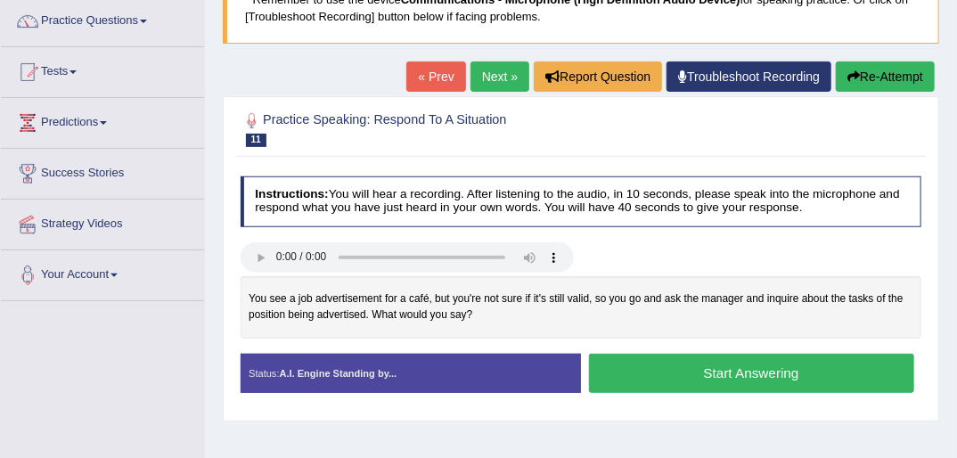
click at [745, 366] on button "Start Answering" at bounding box center [751, 373] width 325 height 38
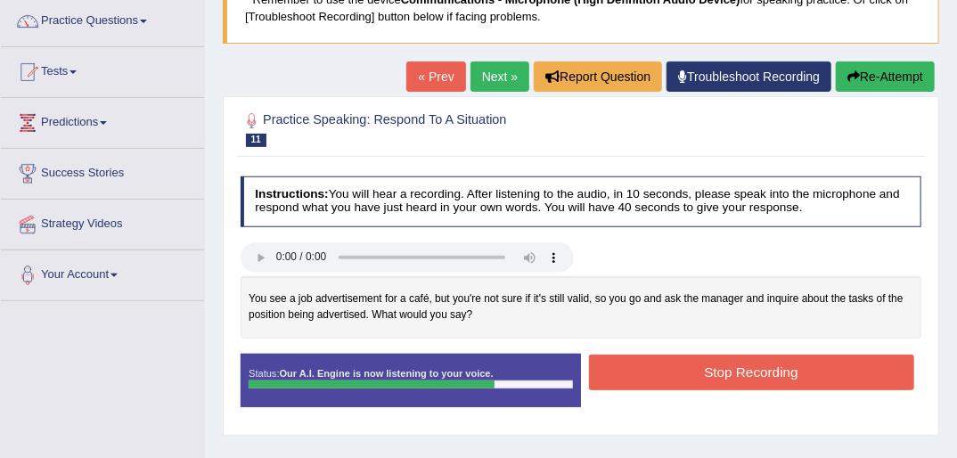
click at [757, 367] on button "Stop Recording" at bounding box center [751, 372] width 325 height 35
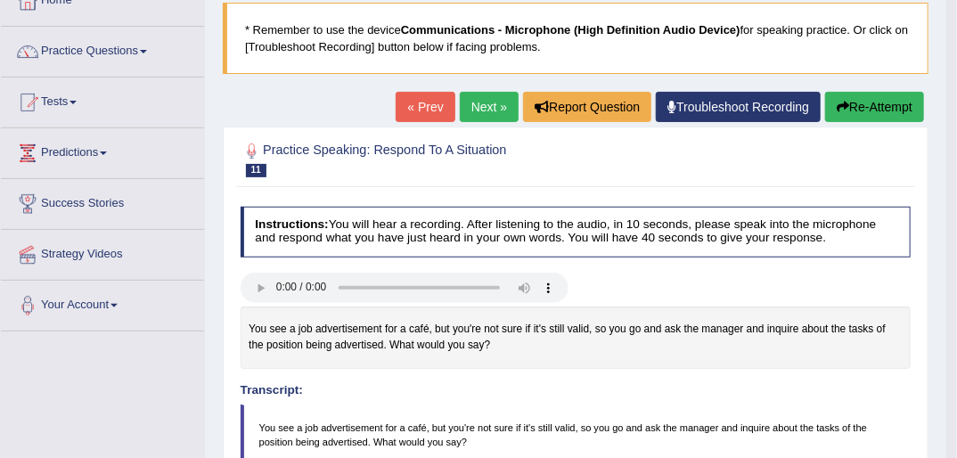
scroll to position [71, 0]
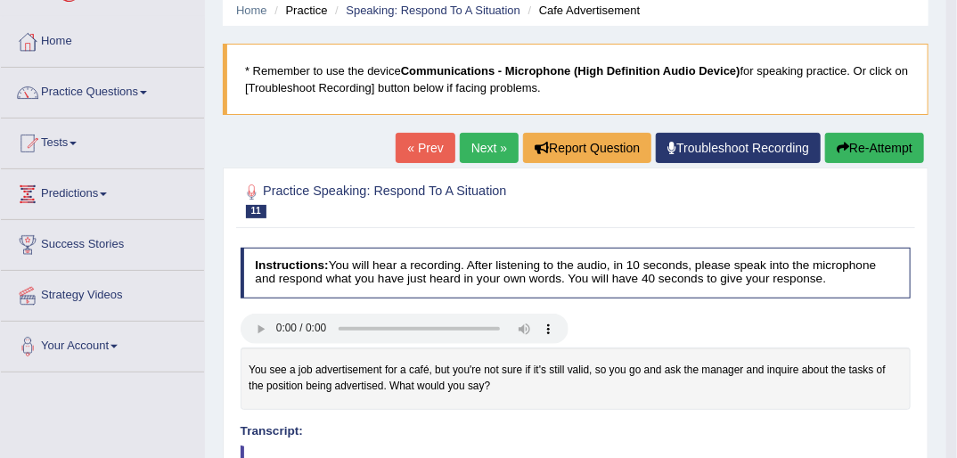
click at [858, 142] on button "Re-Attempt" at bounding box center [874, 148] width 99 height 30
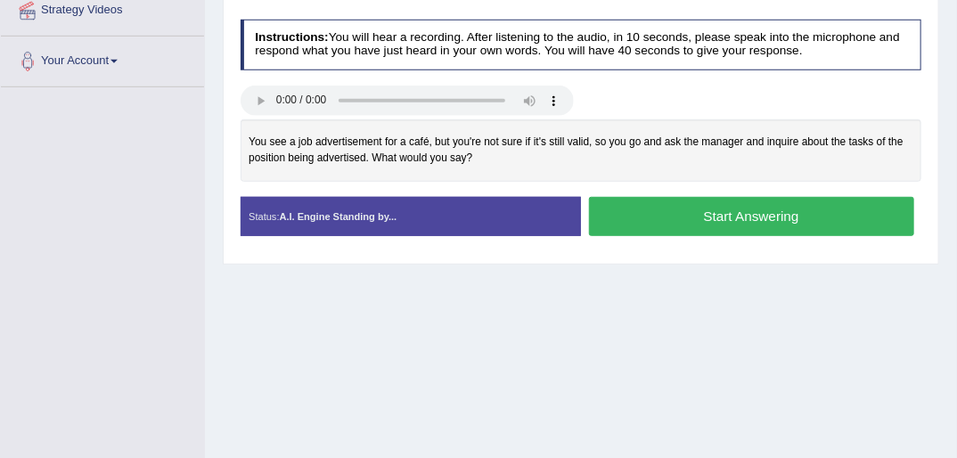
click at [736, 211] on button "Start Answering" at bounding box center [751, 216] width 325 height 38
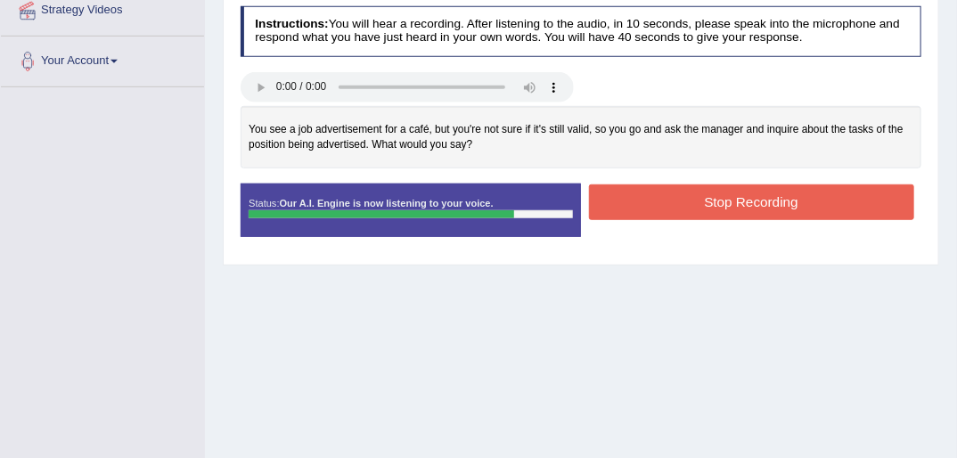
click at [739, 199] on button "Stop Recording" at bounding box center [751, 201] width 325 height 35
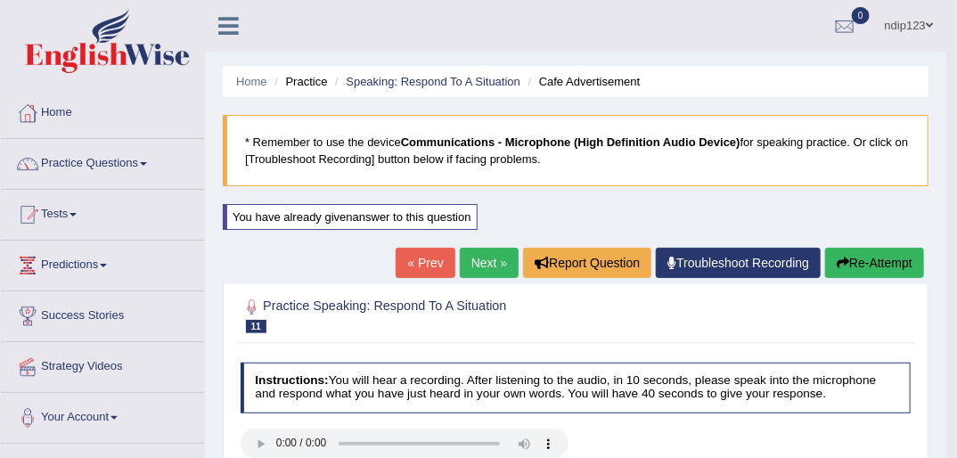
click at [875, 257] on button "Re-Attempt" at bounding box center [874, 263] width 99 height 30
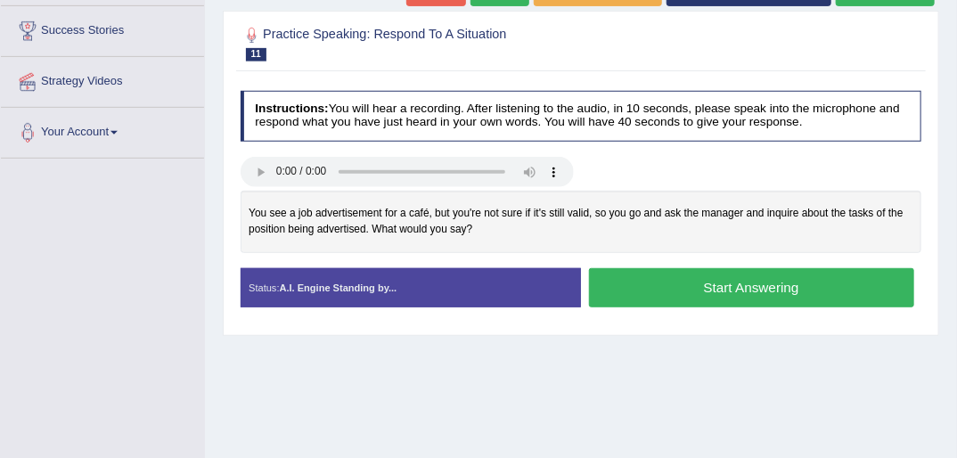
scroll to position [324, 0]
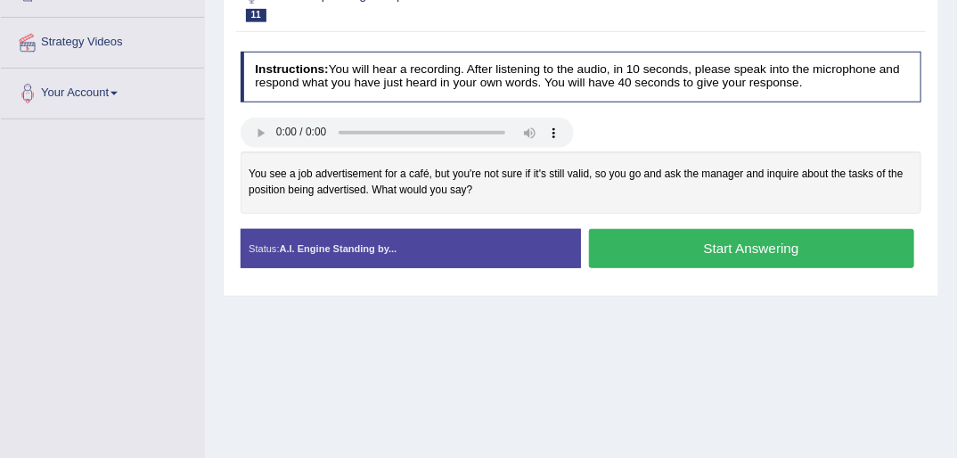
click at [761, 245] on button "Start Answering" at bounding box center [751, 248] width 325 height 38
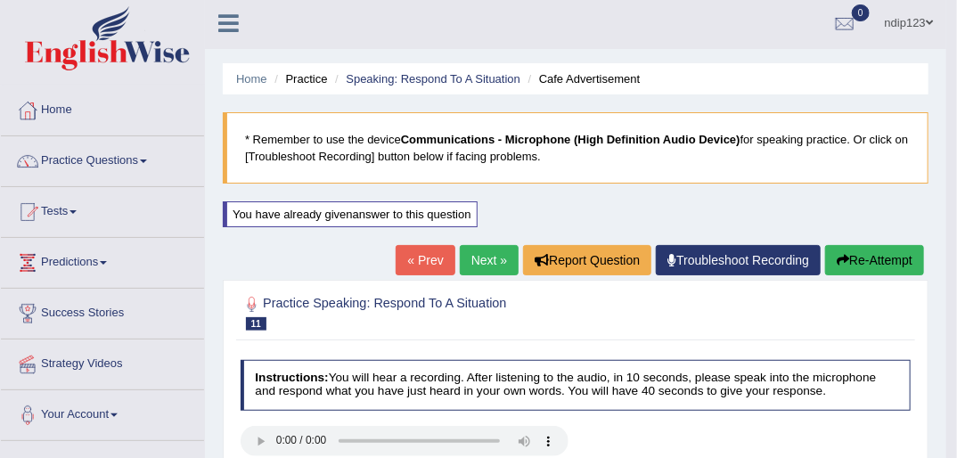
scroll to position [0, 0]
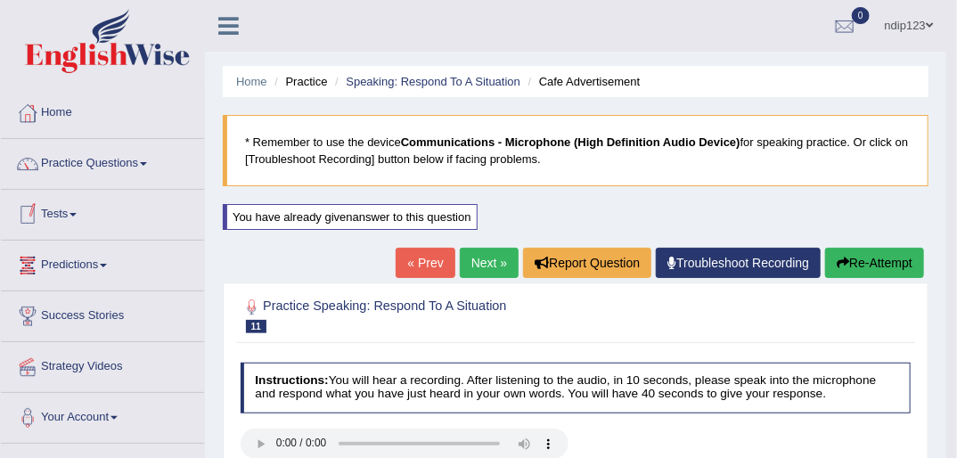
click at [71, 211] on link "Tests" at bounding box center [102, 212] width 203 height 45
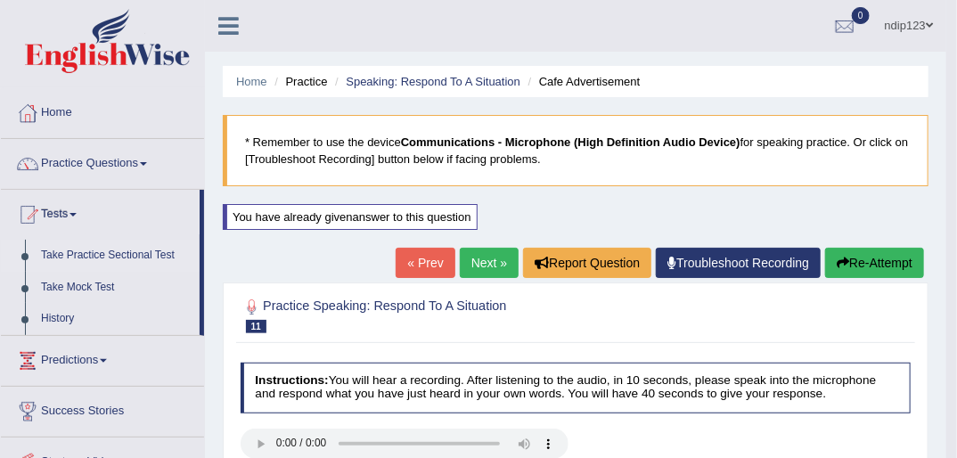
click at [80, 254] on link "Take Practice Sectional Test" at bounding box center [116, 256] width 167 height 32
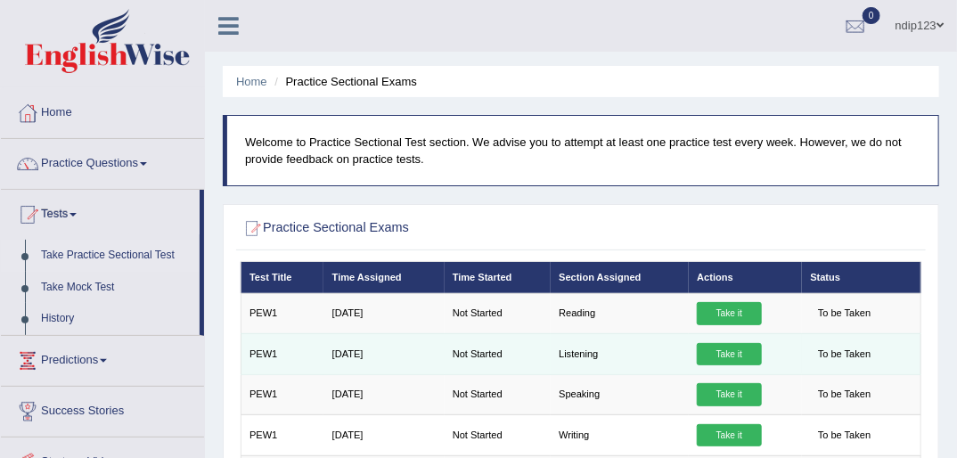
scroll to position [71, 0]
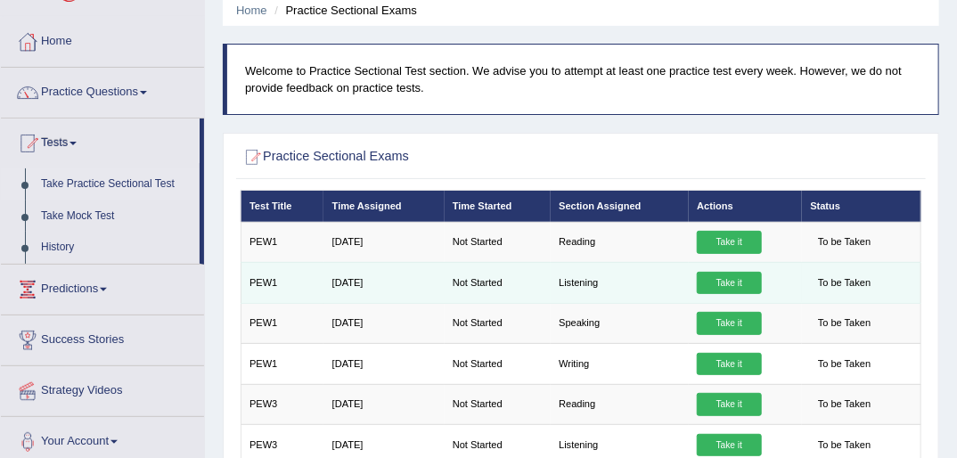
click at [730, 279] on link "Take it" at bounding box center [729, 283] width 64 height 23
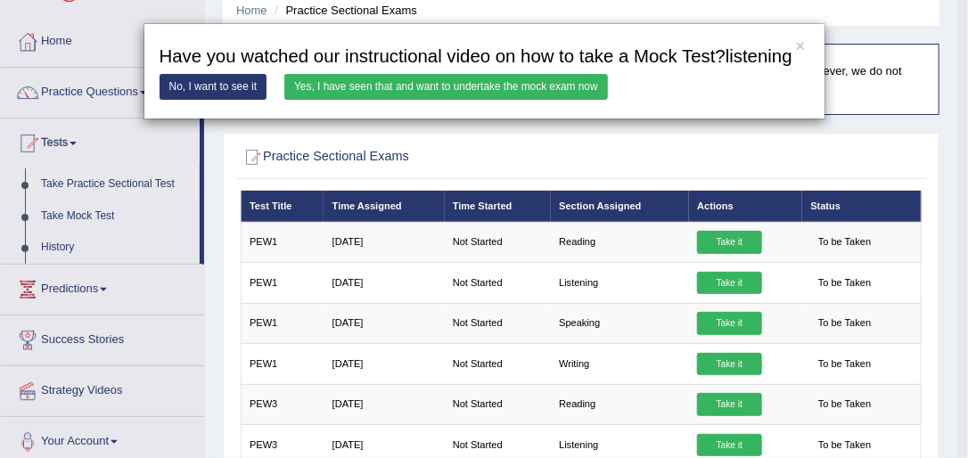
click at [210, 84] on link "No, I want to see it" at bounding box center [214, 87] width 108 height 26
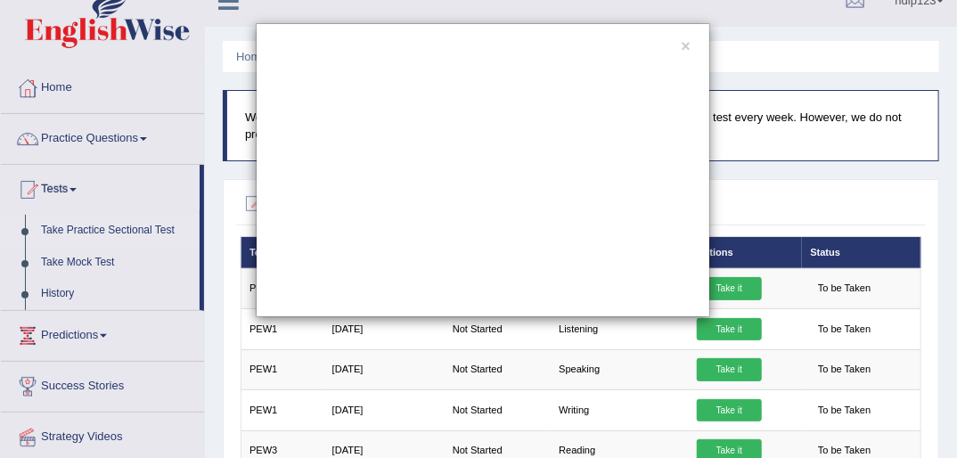
scroll to position [0, 0]
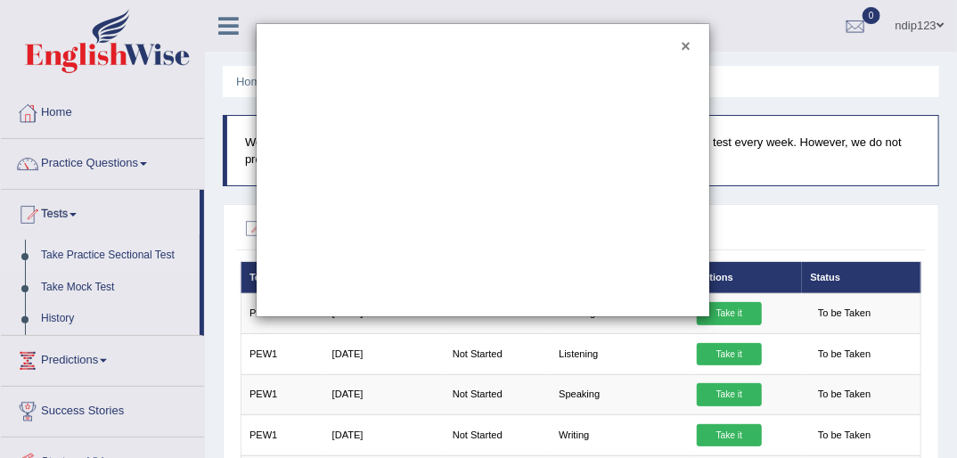
click at [687, 45] on button "×" at bounding box center [685, 47] width 9 height 16
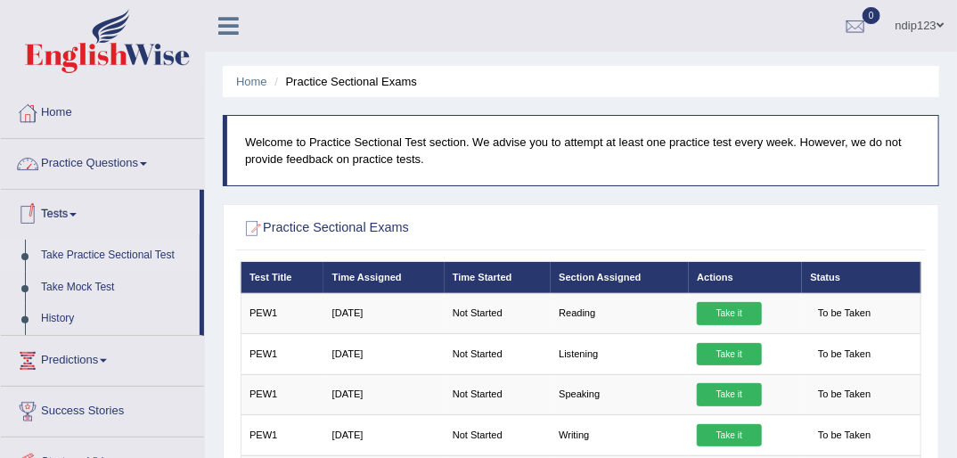
click at [64, 210] on link "Tests" at bounding box center [100, 212] width 199 height 45
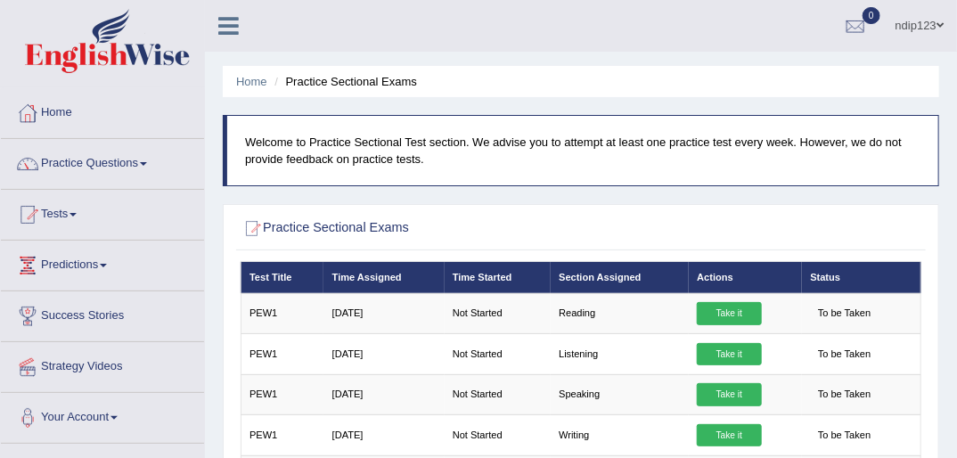
click at [68, 209] on link "Tests" at bounding box center [102, 212] width 203 height 45
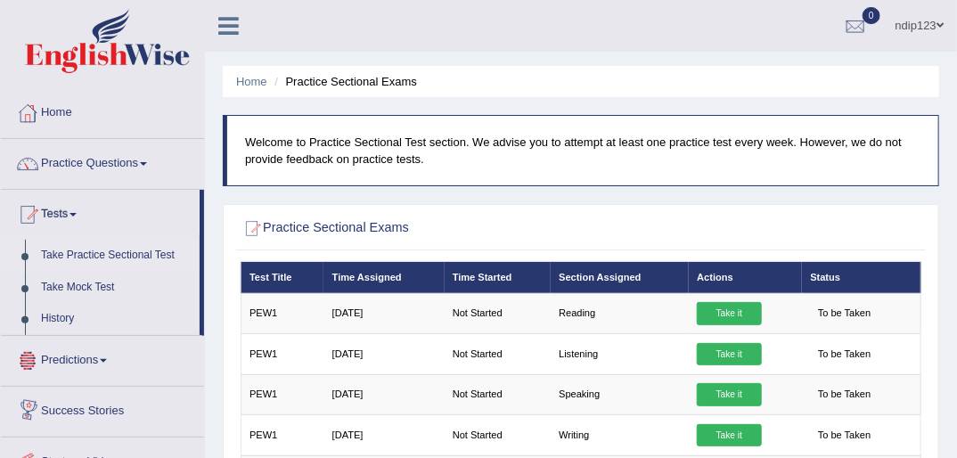
click at [97, 256] on link "Take Practice Sectional Test" at bounding box center [116, 256] width 167 height 32
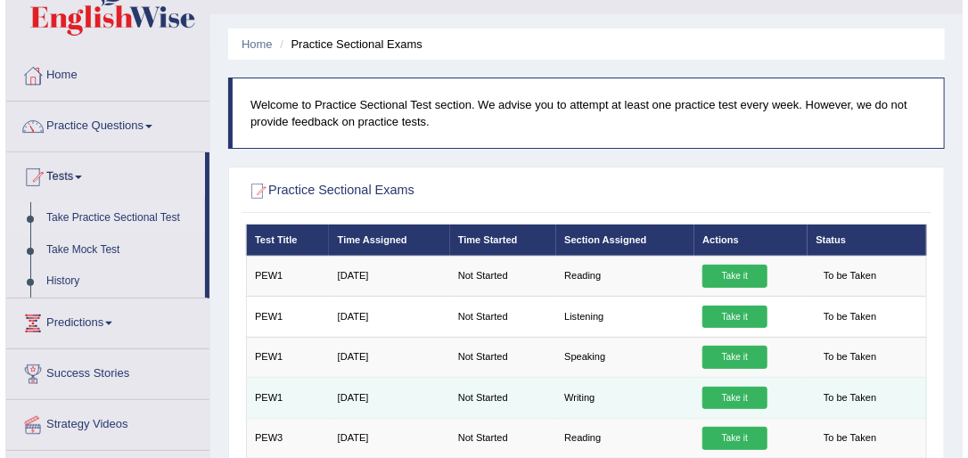
scroll to position [71, 0]
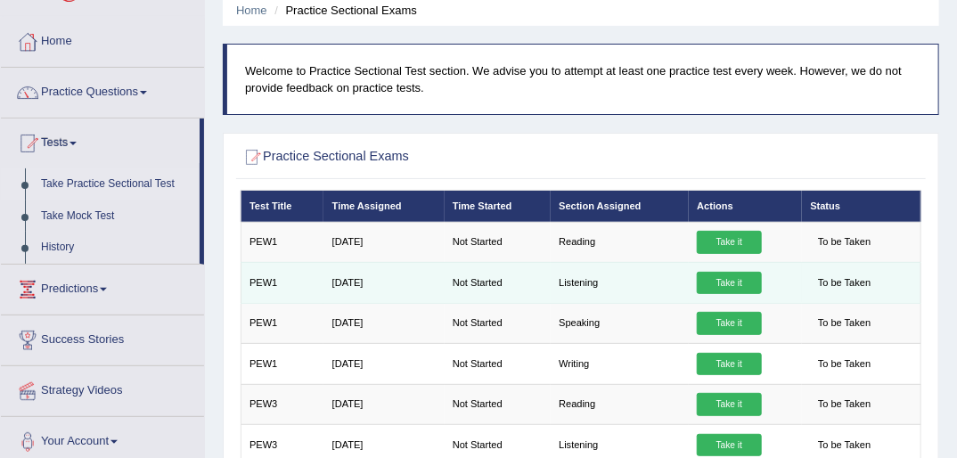
click at [724, 277] on link "Take it" at bounding box center [729, 283] width 64 height 23
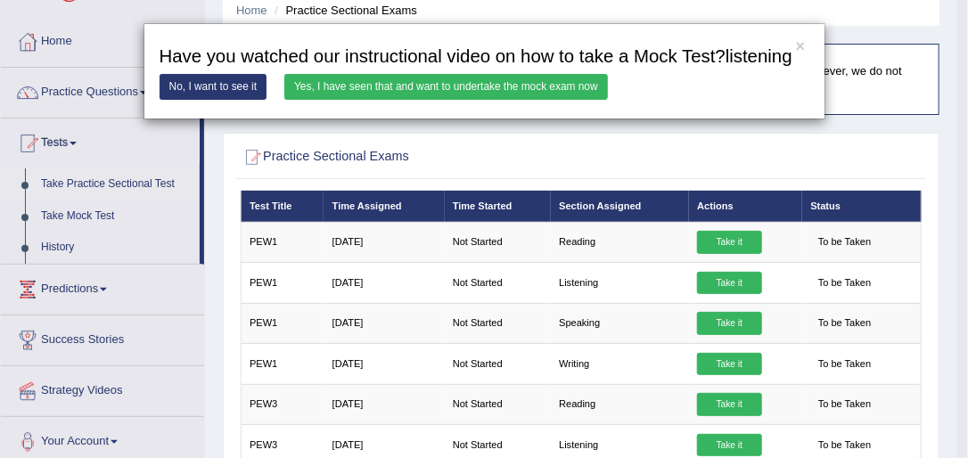
click at [392, 82] on link "Yes, I have seen that and want to undertake the mock exam now" at bounding box center [445, 87] width 323 height 26
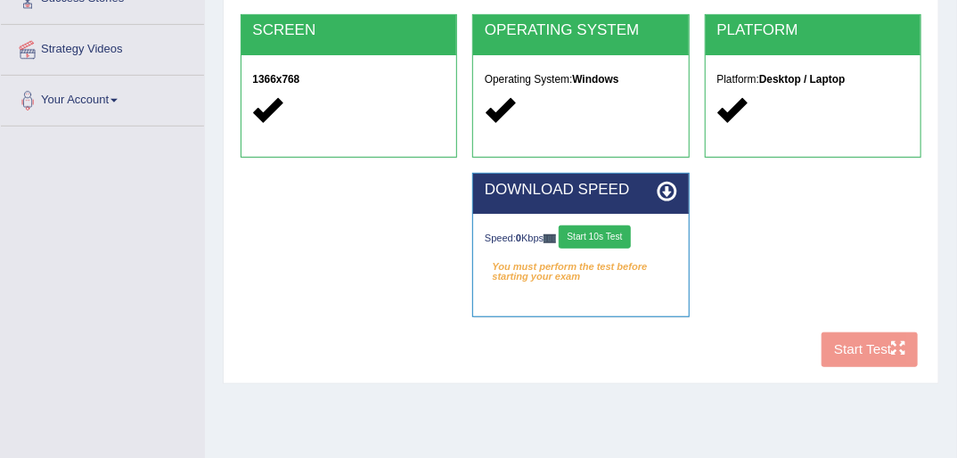
scroll to position [285, 0]
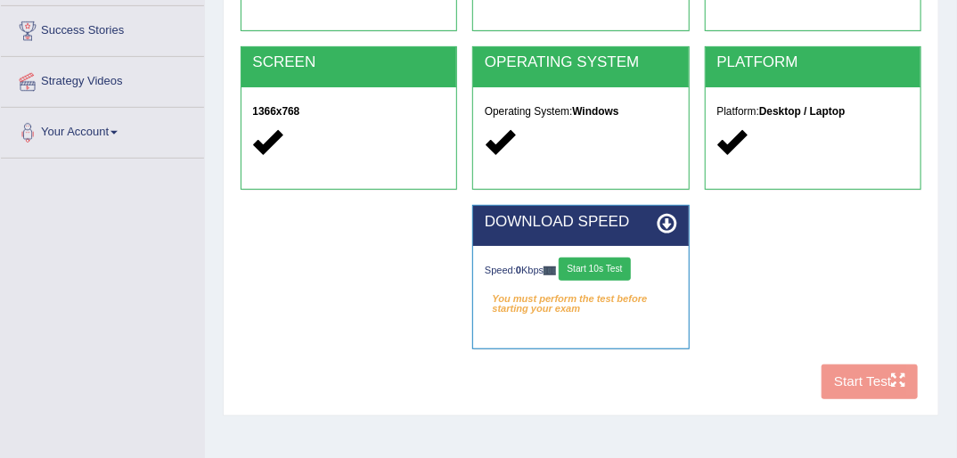
click at [598, 266] on button "Start 10s Test" at bounding box center [595, 269] width 72 height 23
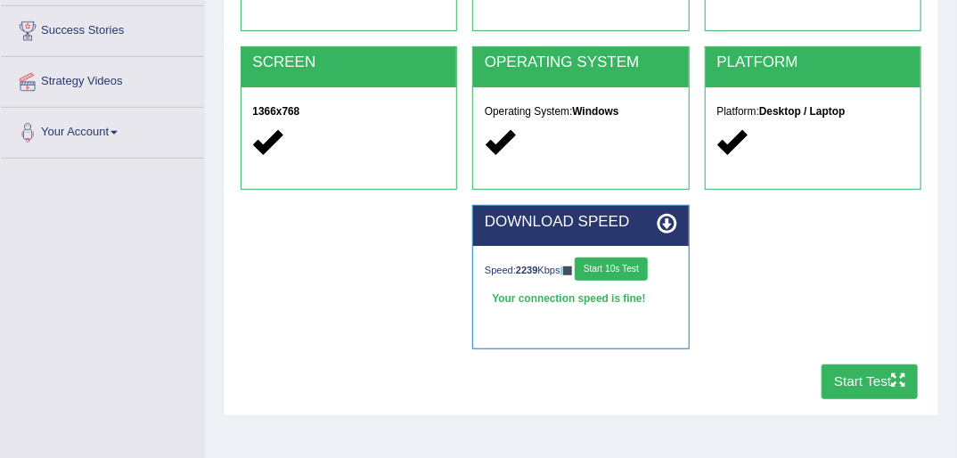
click at [859, 381] on button "Start Test" at bounding box center [870, 381] width 97 height 35
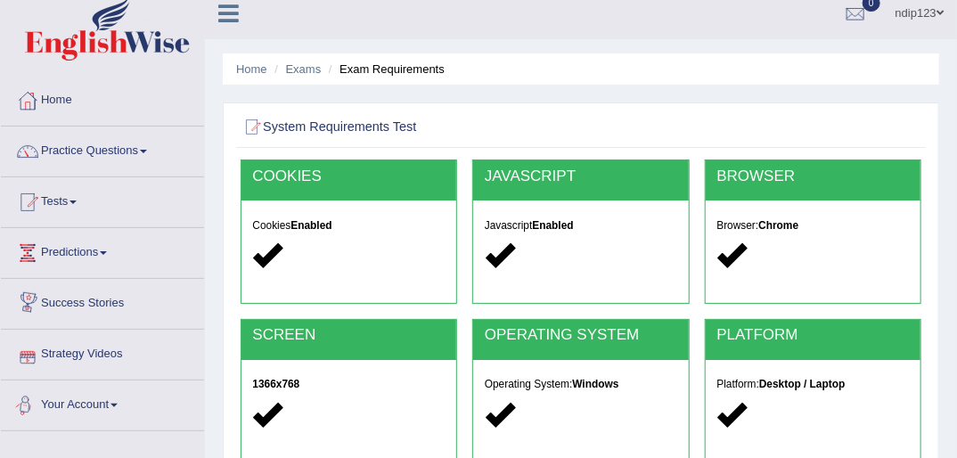
scroll to position [0, 0]
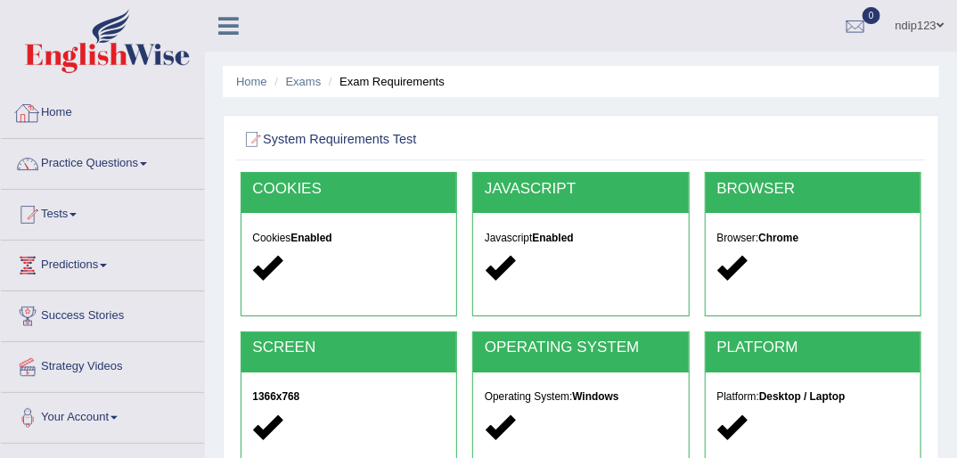
click at [55, 110] on link "Home" at bounding box center [102, 110] width 203 height 45
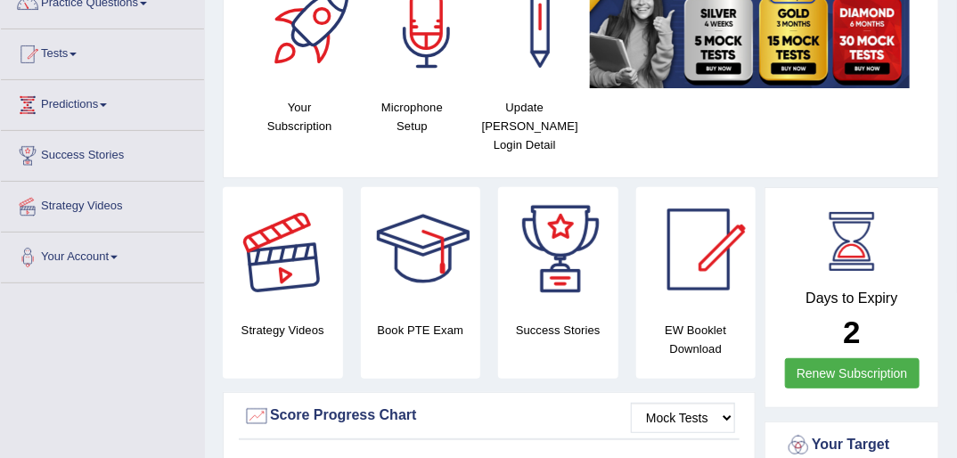
scroll to position [71, 0]
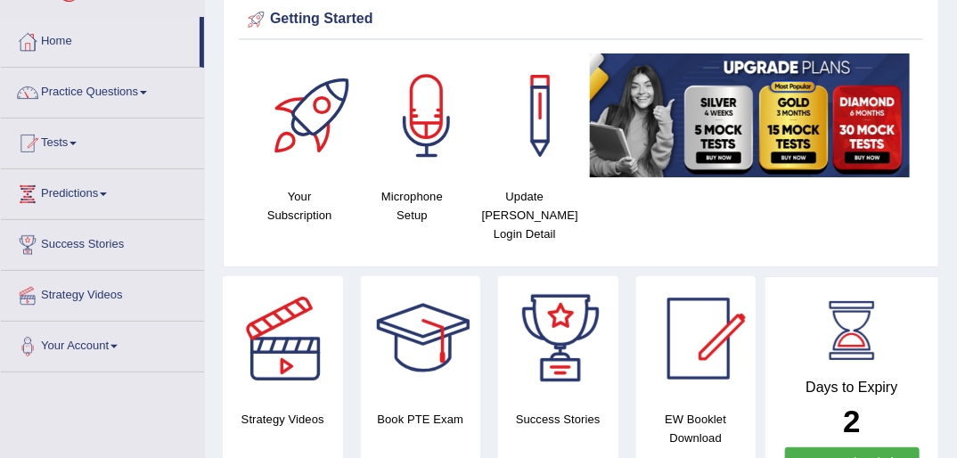
click at [109, 94] on link "Practice Questions" at bounding box center [102, 90] width 203 height 45
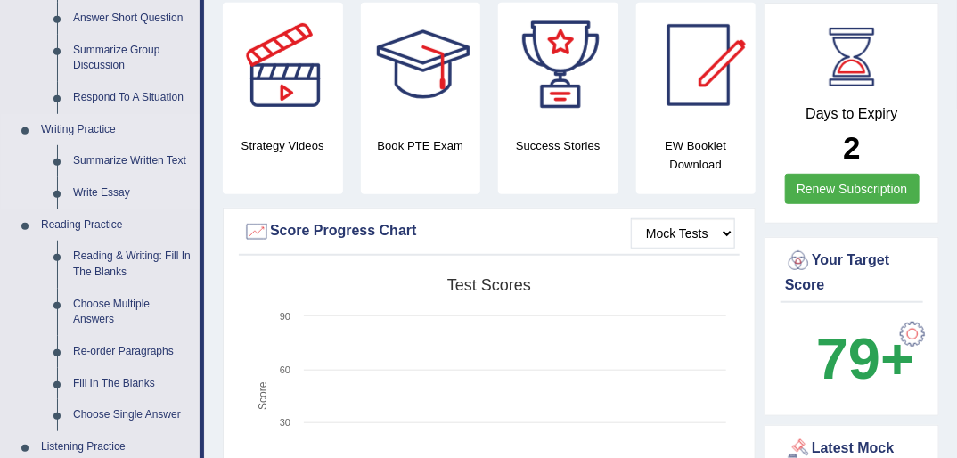
scroll to position [356, 0]
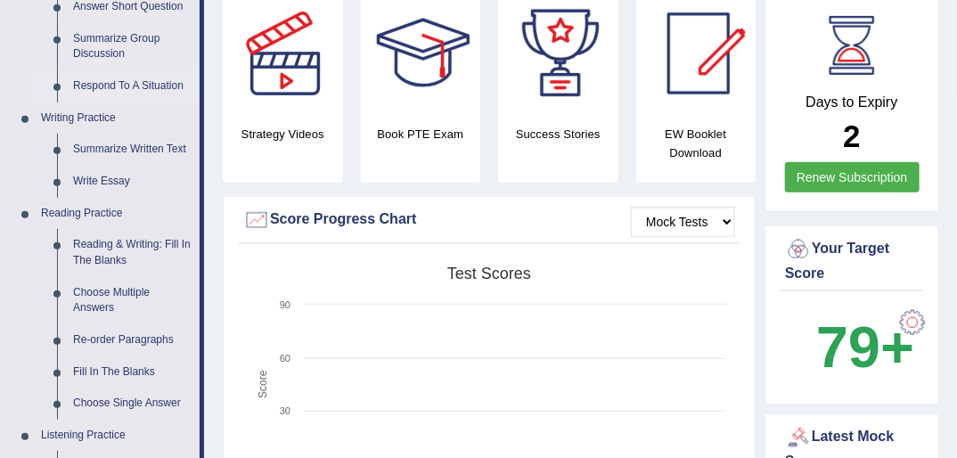
click at [94, 82] on link "Respond To A Situation" at bounding box center [132, 86] width 135 height 32
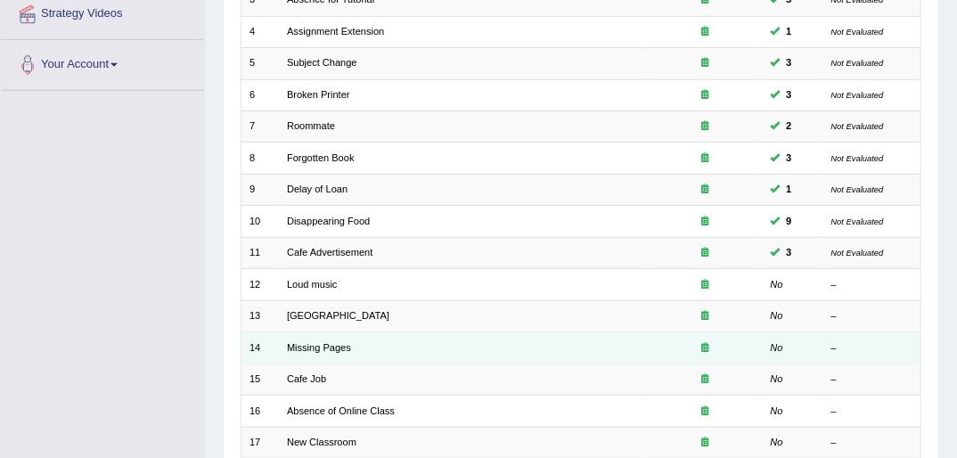
scroll to position [356, 0]
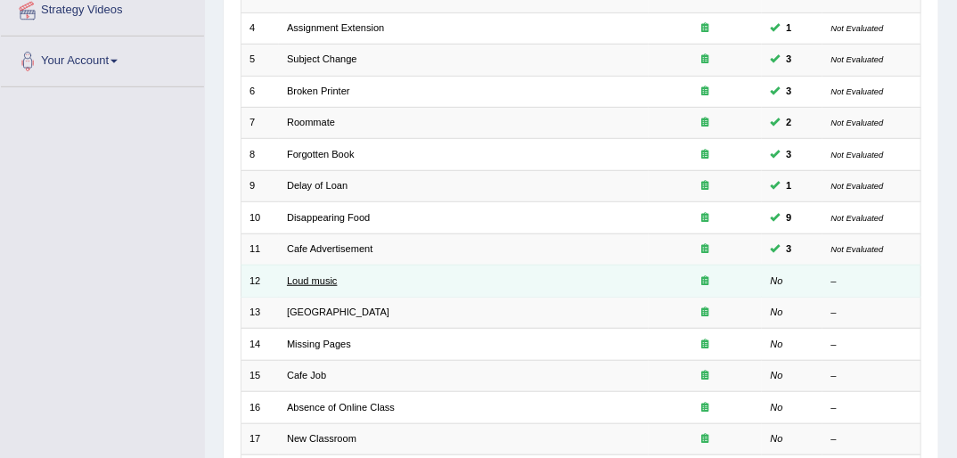
click at [310, 275] on link "Loud music" at bounding box center [312, 280] width 51 height 11
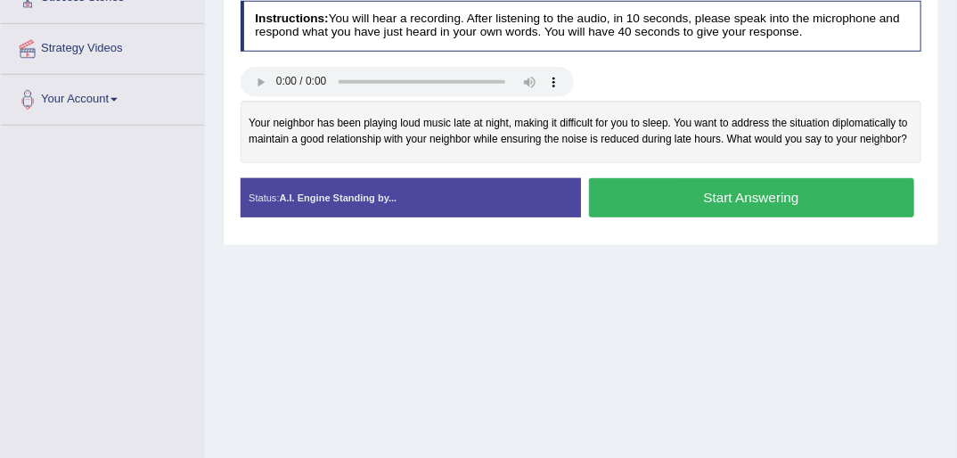
scroll to position [285, 0]
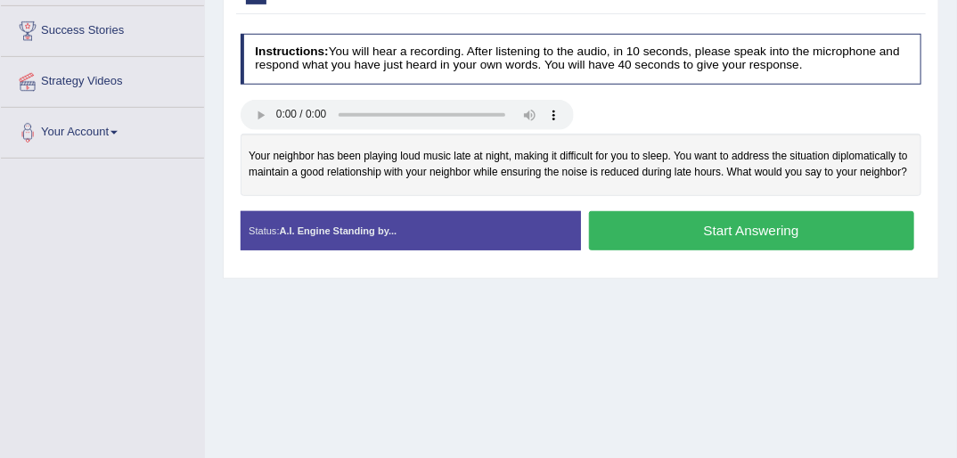
click at [691, 238] on button "Start Answering" at bounding box center [751, 230] width 325 height 38
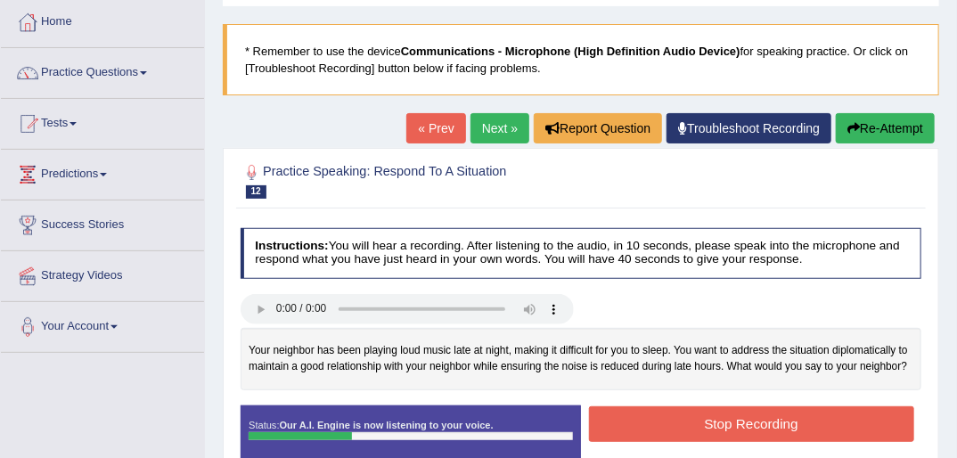
scroll to position [71, 0]
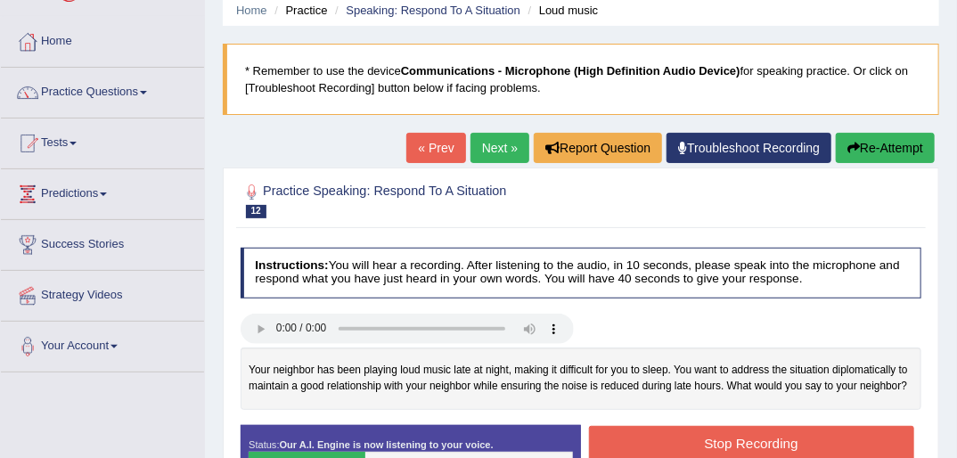
click at [436, 143] on link "« Prev" at bounding box center [435, 148] width 59 height 30
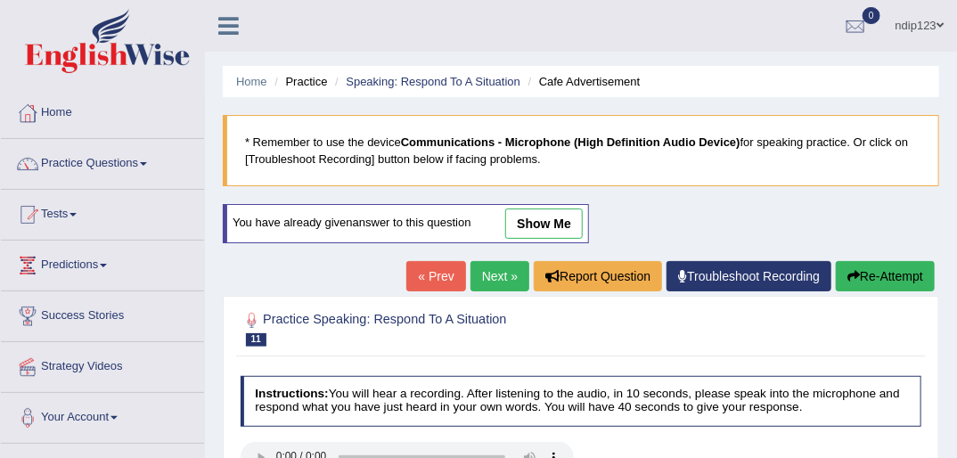
click at [488, 273] on link "Next »" at bounding box center [499, 276] width 59 height 30
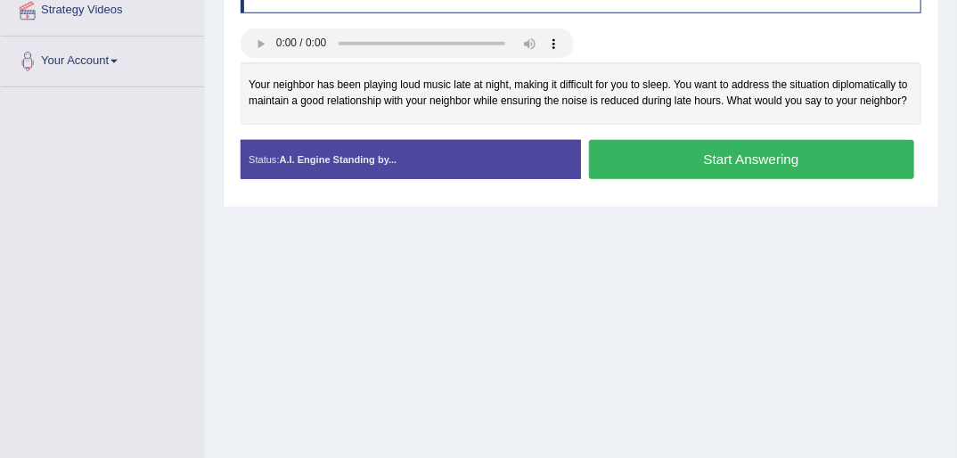
click at [712, 154] on button "Start Answering" at bounding box center [751, 159] width 325 height 38
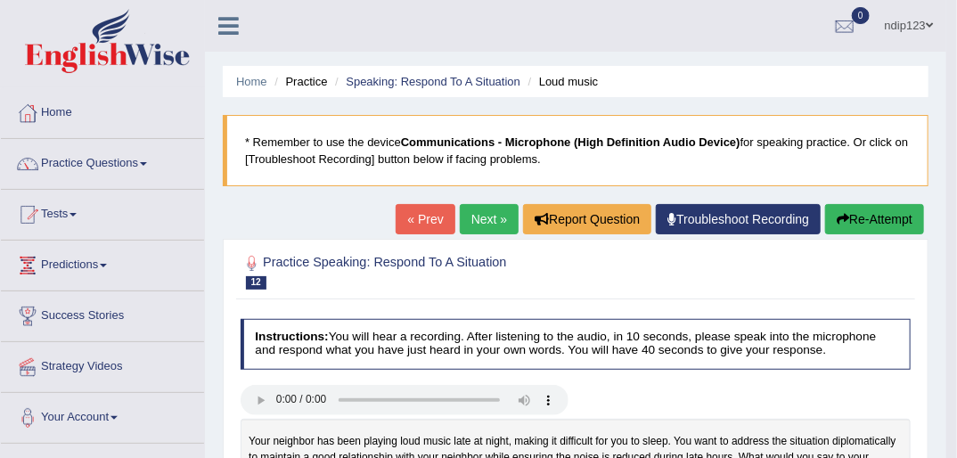
click at [887, 212] on button "Re-Attempt" at bounding box center [874, 219] width 99 height 30
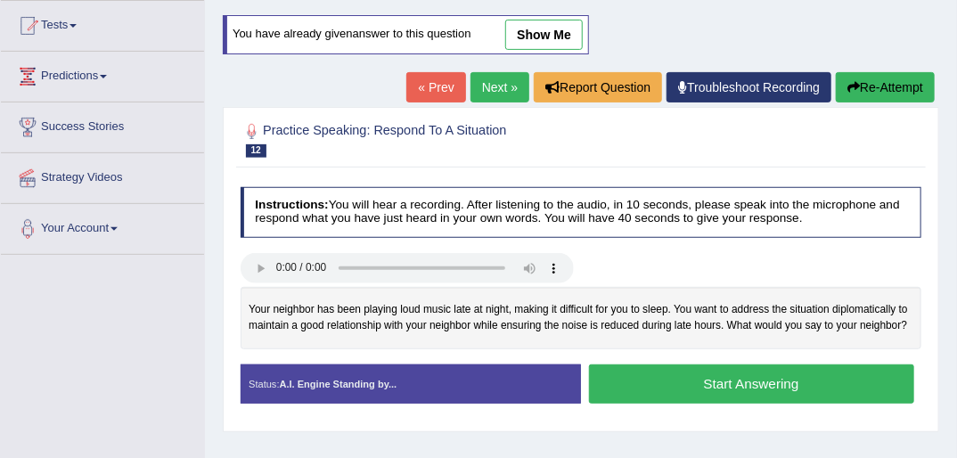
scroll to position [214, 0]
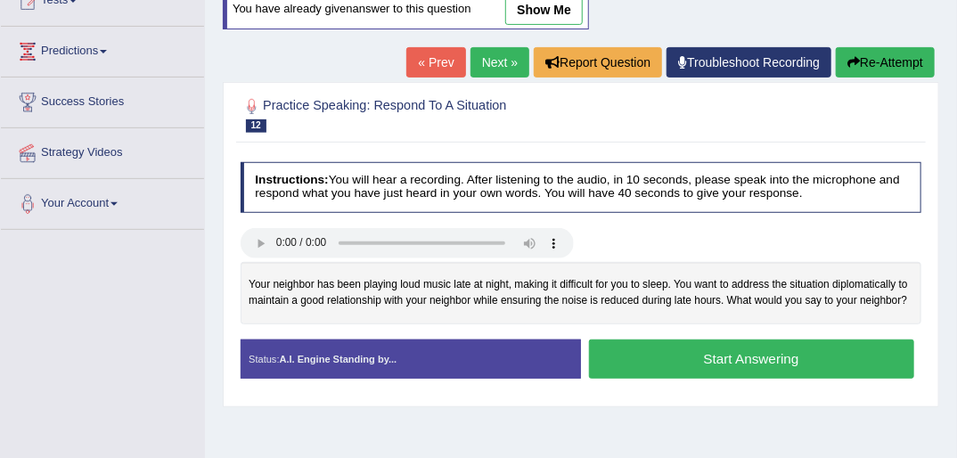
click at [790, 351] on button "Start Answering" at bounding box center [751, 359] width 325 height 38
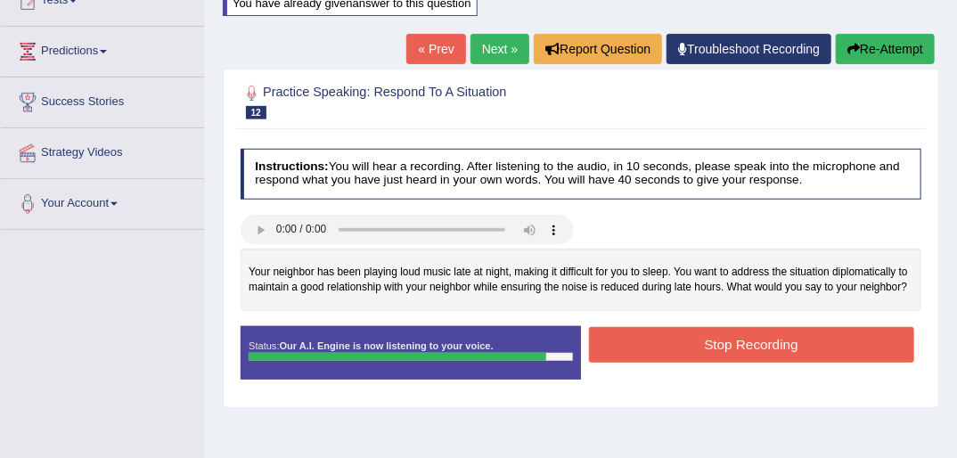
click at [822, 333] on button "Stop Recording" at bounding box center [751, 344] width 325 height 35
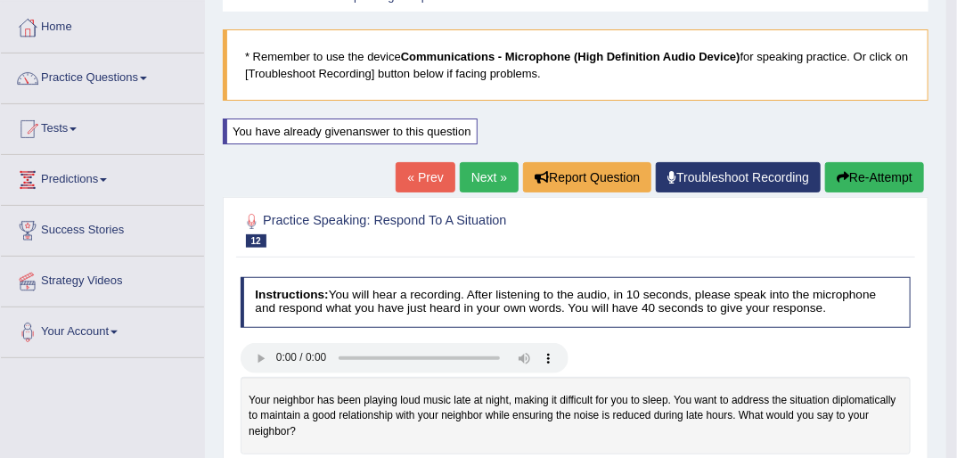
scroll to position [71, 0]
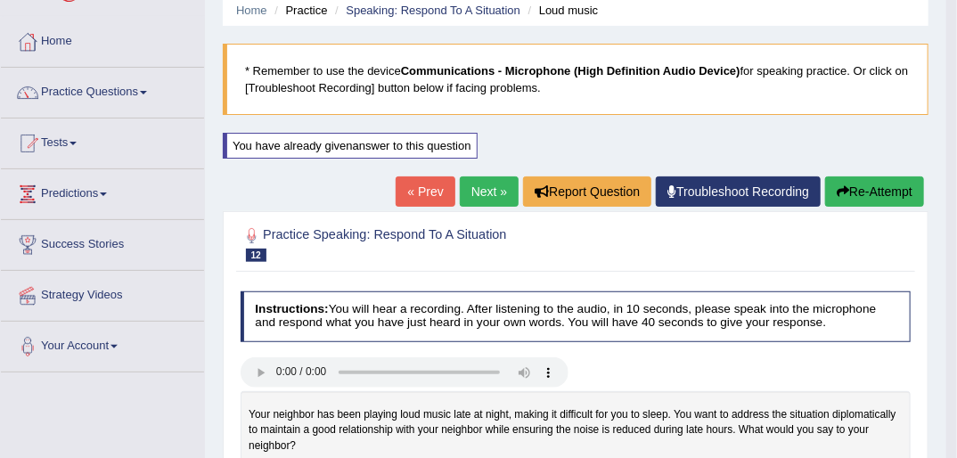
click at [479, 189] on link "Next »" at bounding box center [489, 191] width 59 height 30
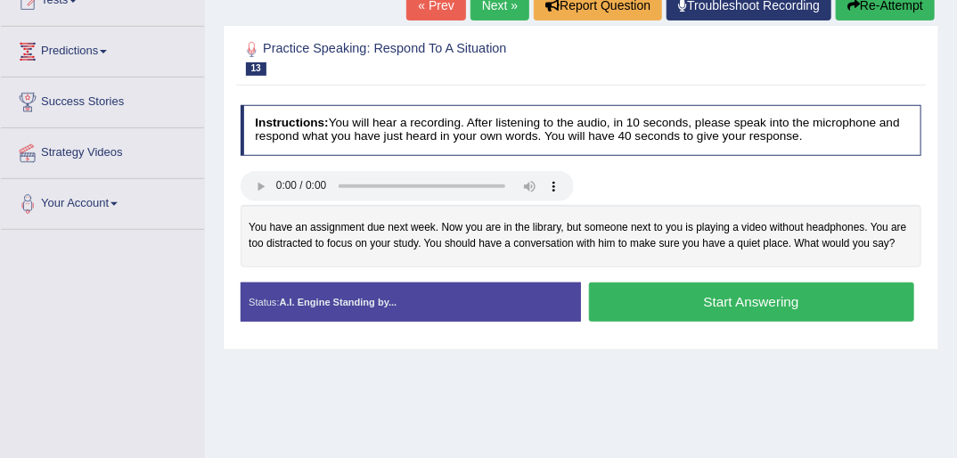
click at [781, 292] on button "Start Answering" at bounding box center [751, 301] width 325 height 38
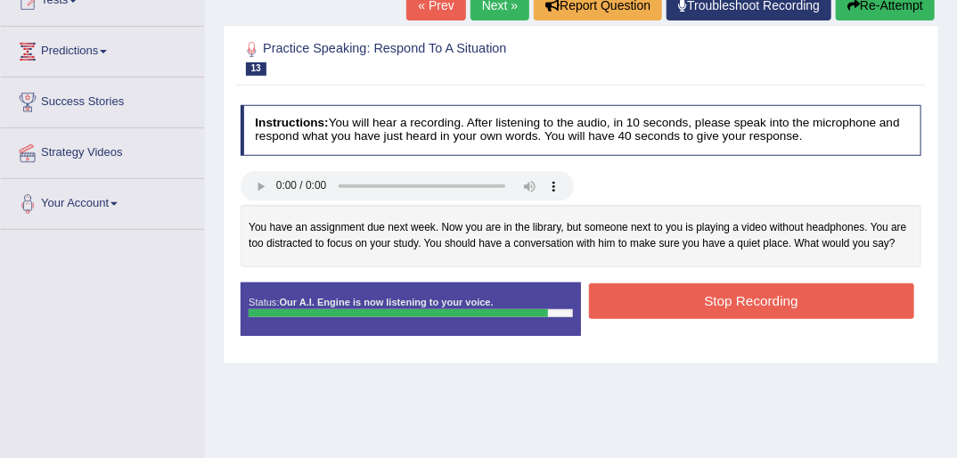
drag, startPoint x: 746, startPoint y: 321, endPoint x: 732, endPoint y: 332, distance: 18.4
click at [732, 331] on div "Status: Our A.I. Engine is now listening to your voice. Start Answering Stop Re…" at bounding box center [582, 316] width 682 height 69
click at [769, 297] on button "Stop Recording" at bounding box center [751, 300] width 325 height 35
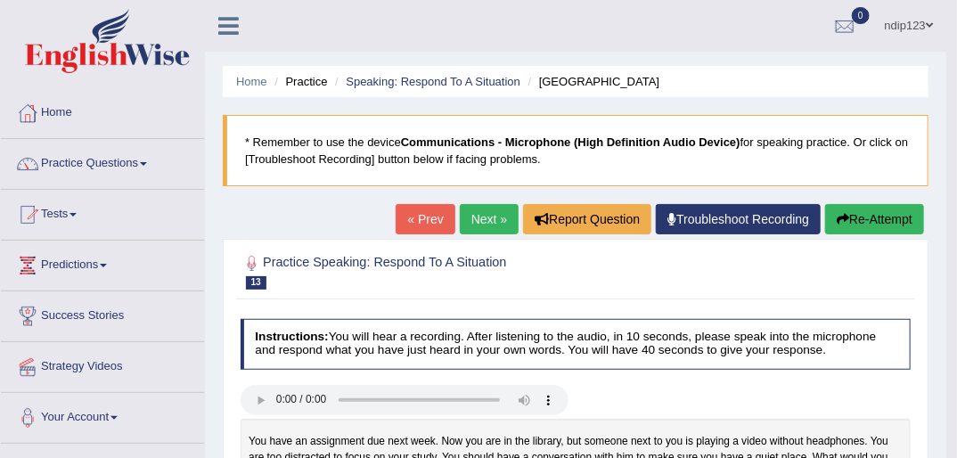
click at [485, 216] on link "Next »" at bounding box center [489, 219] width 59 height 30
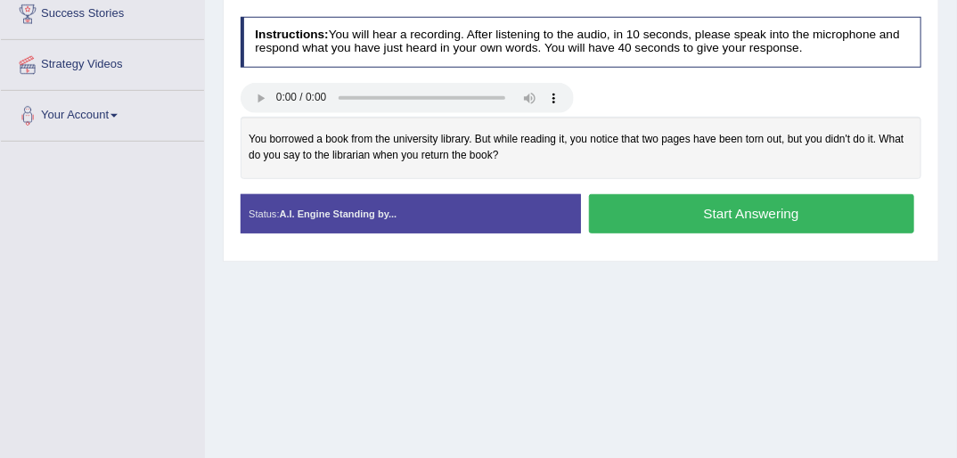
scroll to position [214, 0]
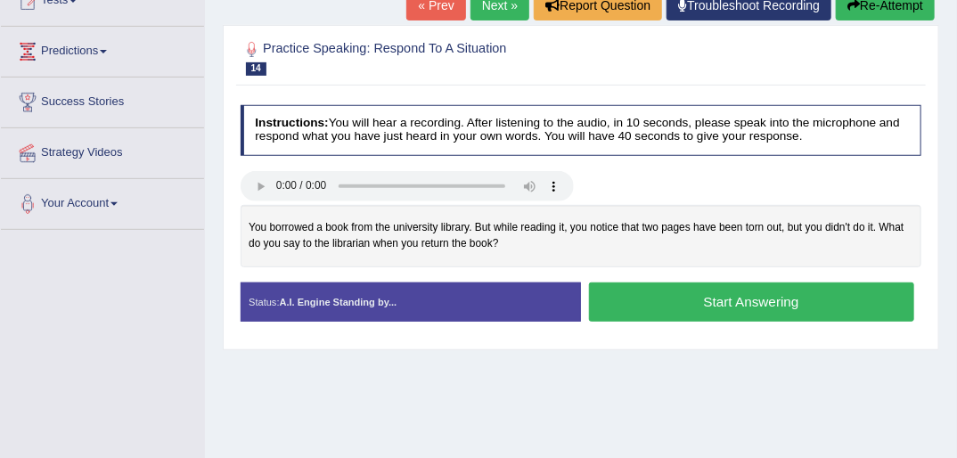
click at [786, 296] on button "Start Answering" at bounding box center [751, 301] width 325 height 38
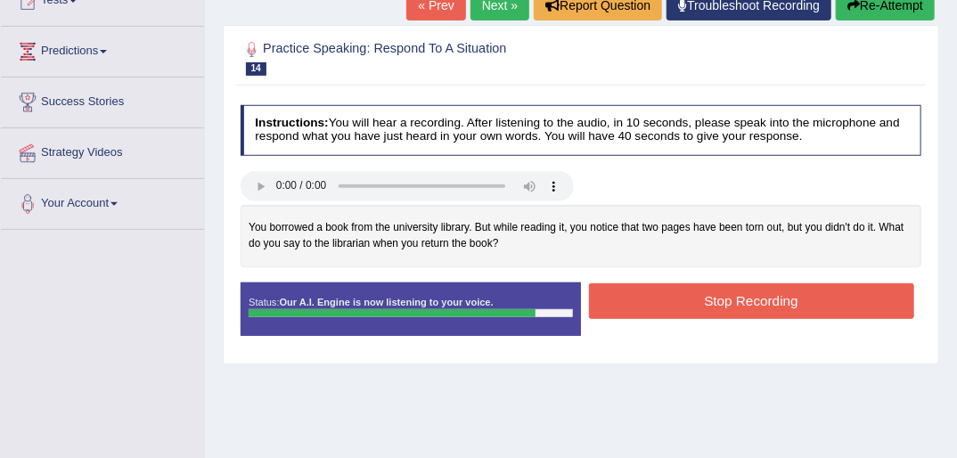
click at [781, 290] on button "Stop Recording" at bounding box center [751, 300] width 325 height 35
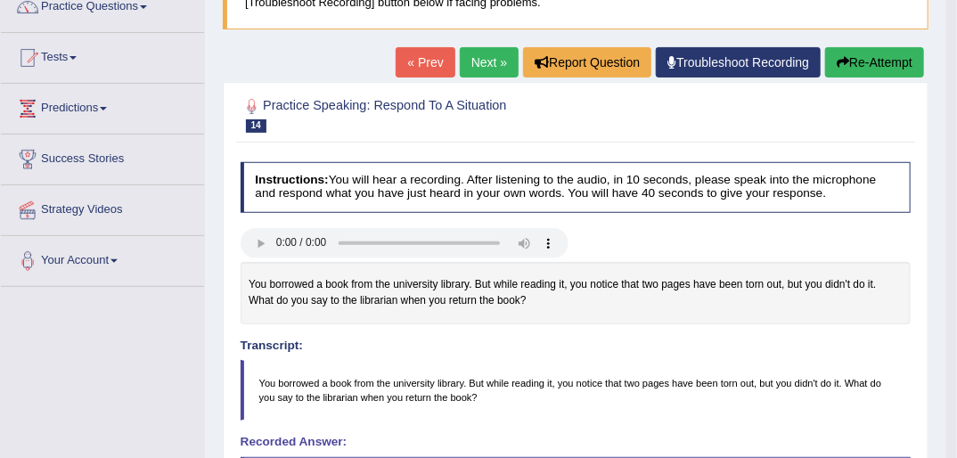
scroll to position [71, 0]
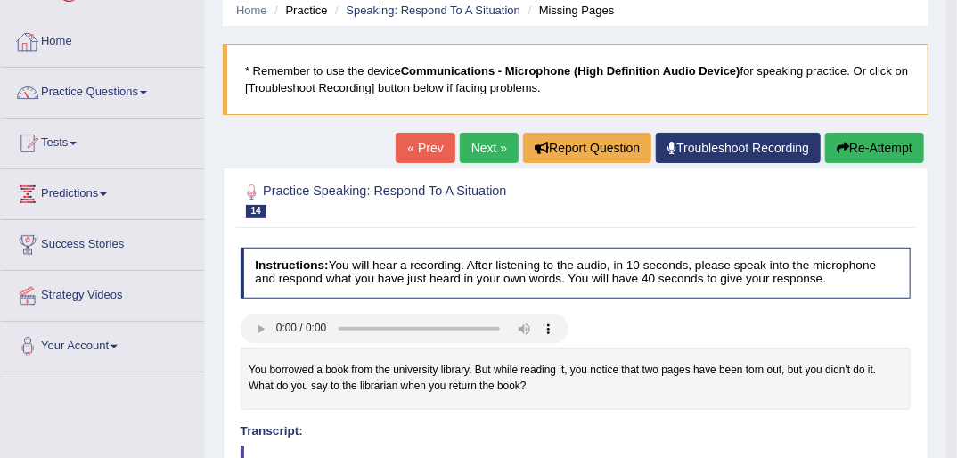
click at [57, 40] on link "Home" at bounding box center [102, 39] width 203 height 45
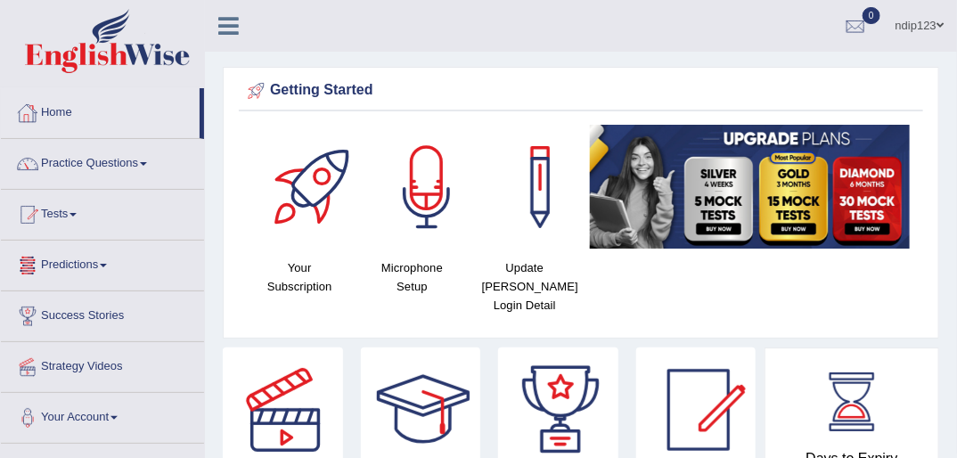
click at [98, 160] on link "Practice Questions" at bounding box center [102, 161] width 203 height 45
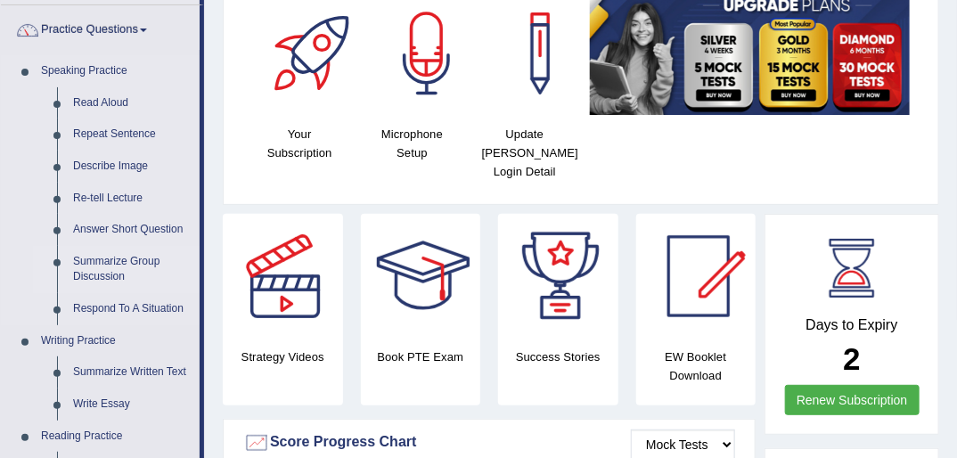
scroll to position [143, 0]
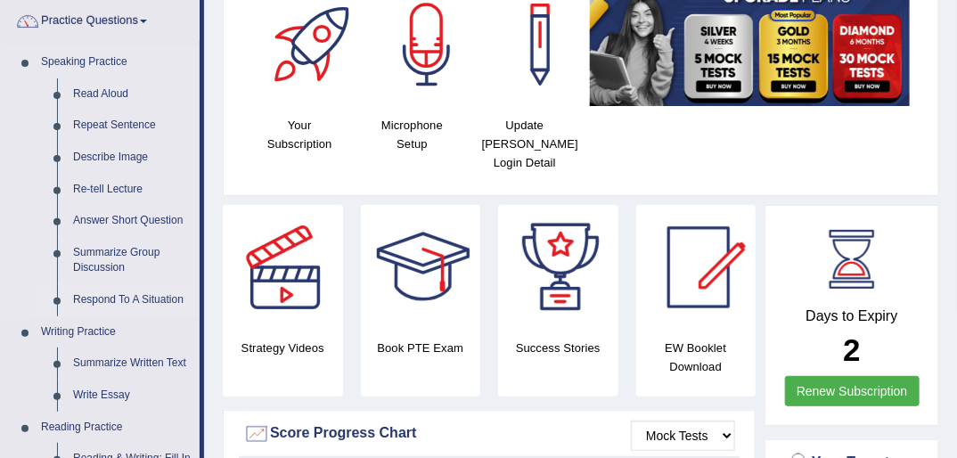
click at [100, 300] on link "Respond To A Situation" at bounding box center [132, 300] width 135 height 32
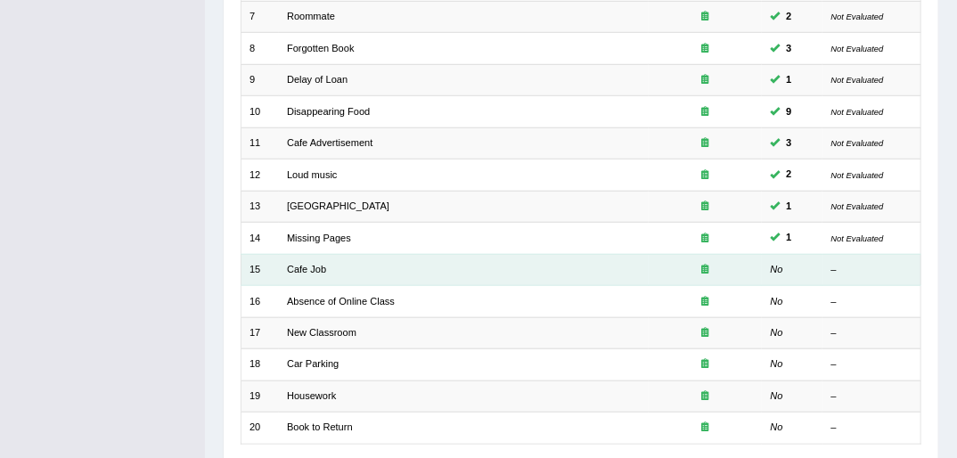
scroll to position [568, 0]
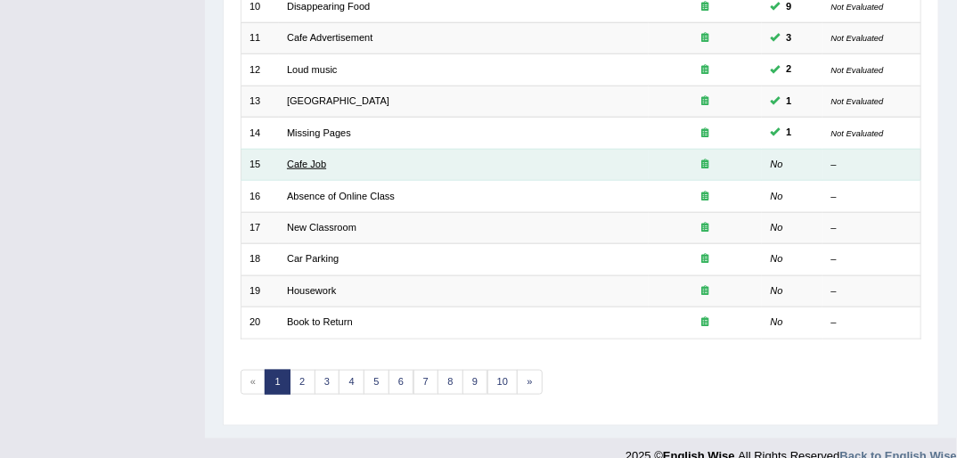
click at [306, 159] on link "Cafe Job" at bounding box center [306, 164] width 39 height 11
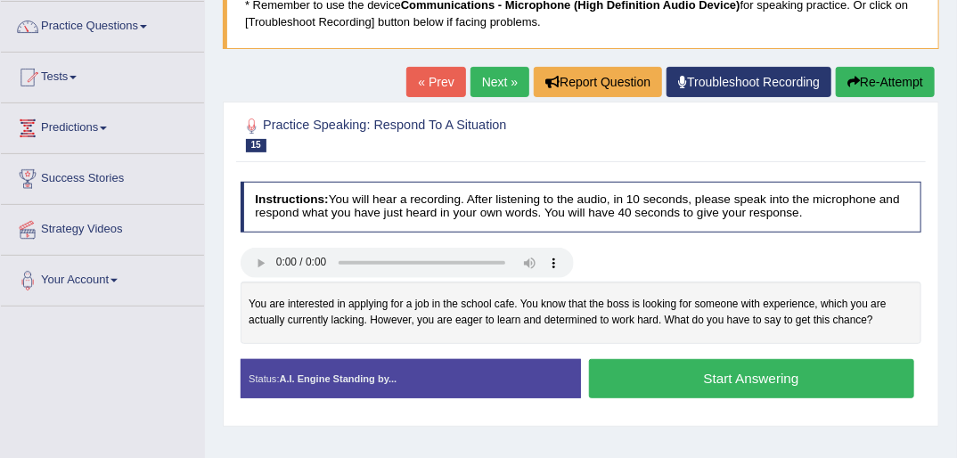
scroll to position [143, 0]
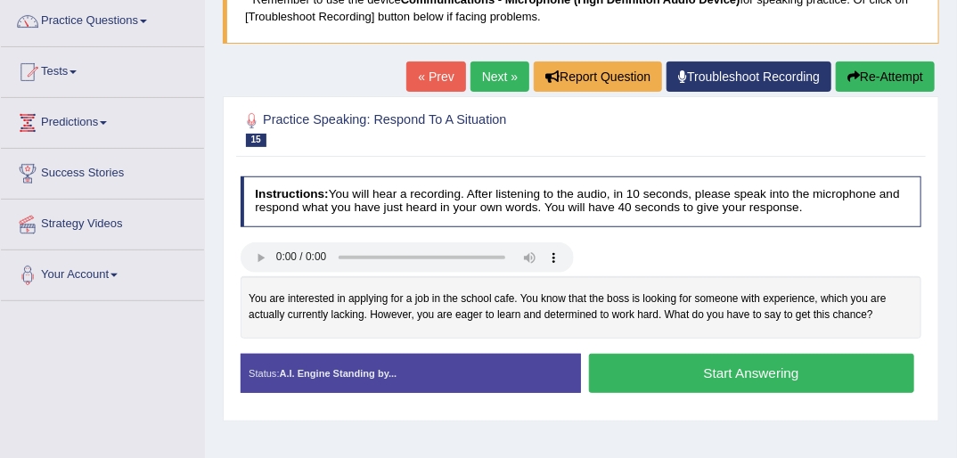
click at [814, 372] on button "Start Answering" at bounding box center [751, 373] width 325 height 38
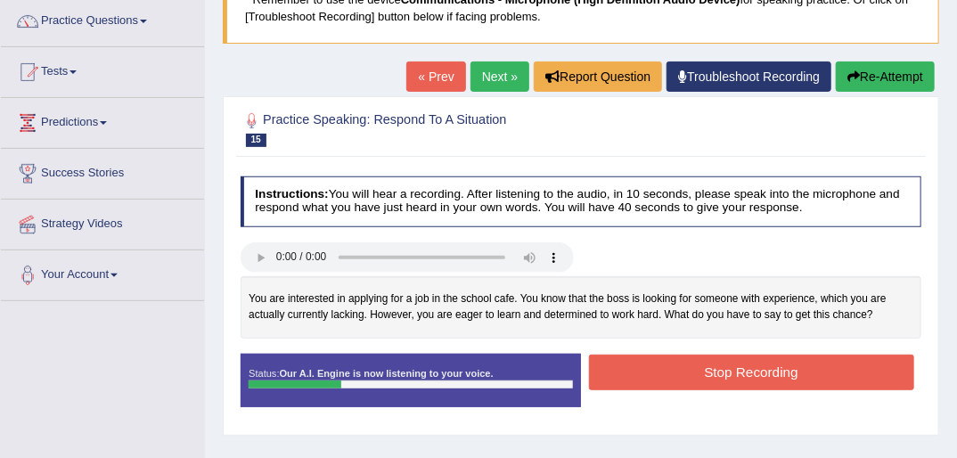
click at [438, 73] on link "« Prev" at bounding box center [435, 76] width 59 height 30
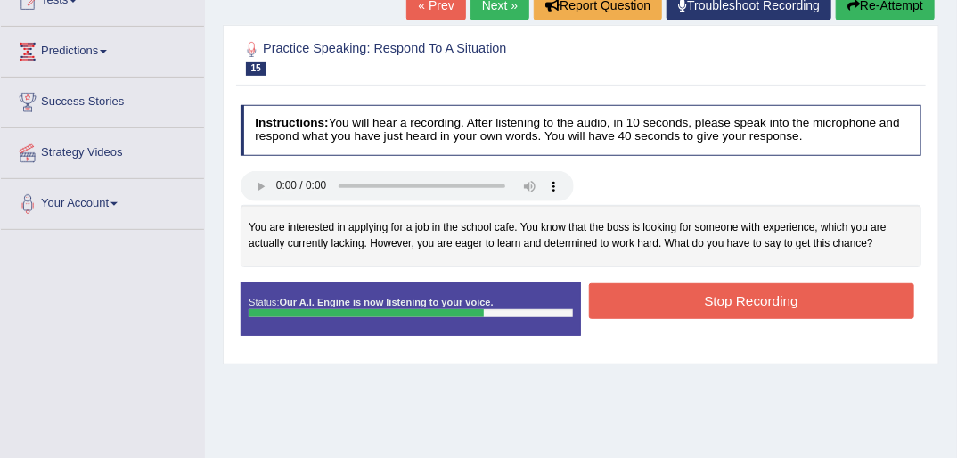
click at [671, 299] on button "Stop Recording" at bounding box center [751, 300] width 325 height 35
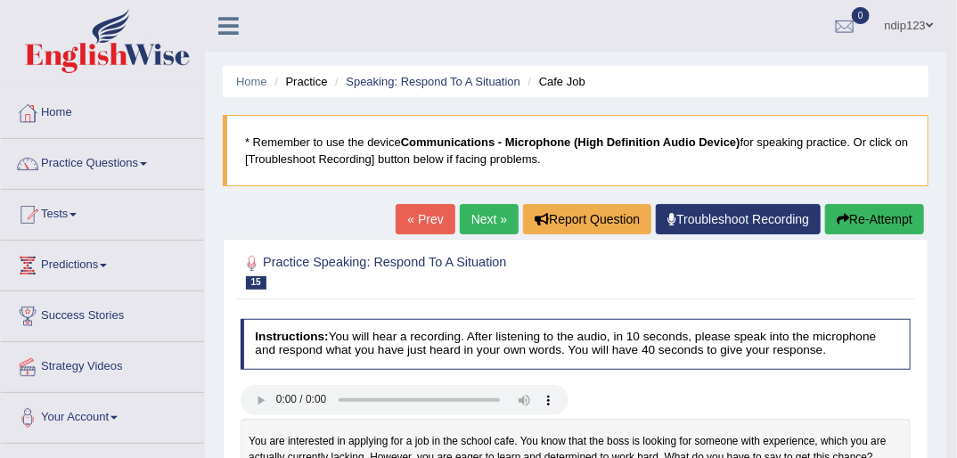
click at [893, 219] on button "Re-Attempt" at bounding box center [874, 219] width 99 height 30
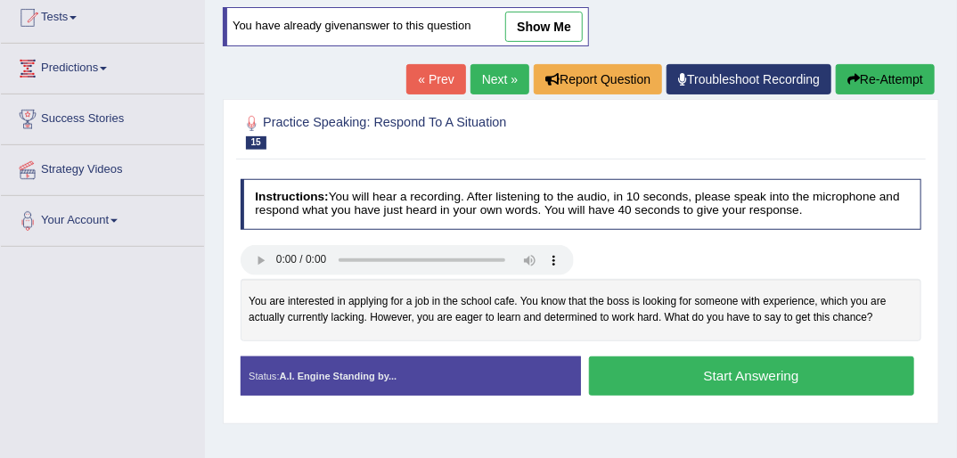
scroll to position [214, 0]
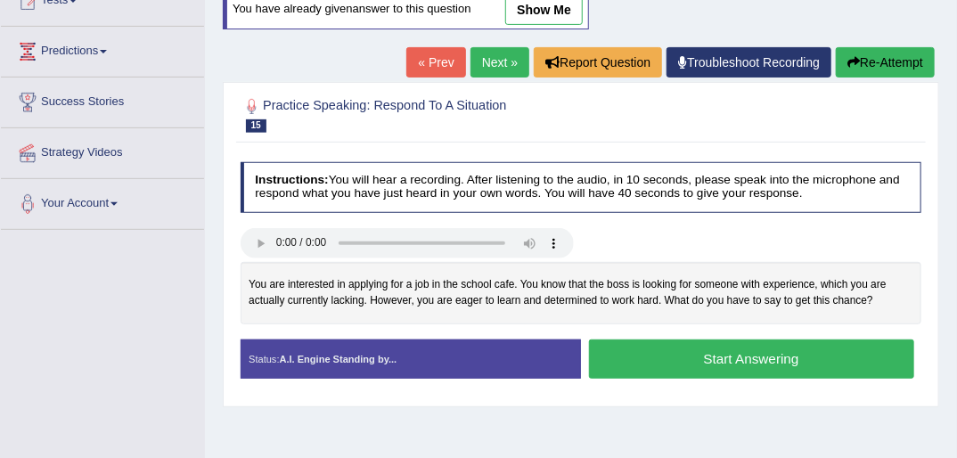
drag, startPoint x: 724, startPoint y: 351, endPoint x: 733, endPoint y: 352, distance: 9.8
click at [724, 350] on button "Start Answering" at bounding box center [751, 359] width 325 height 38
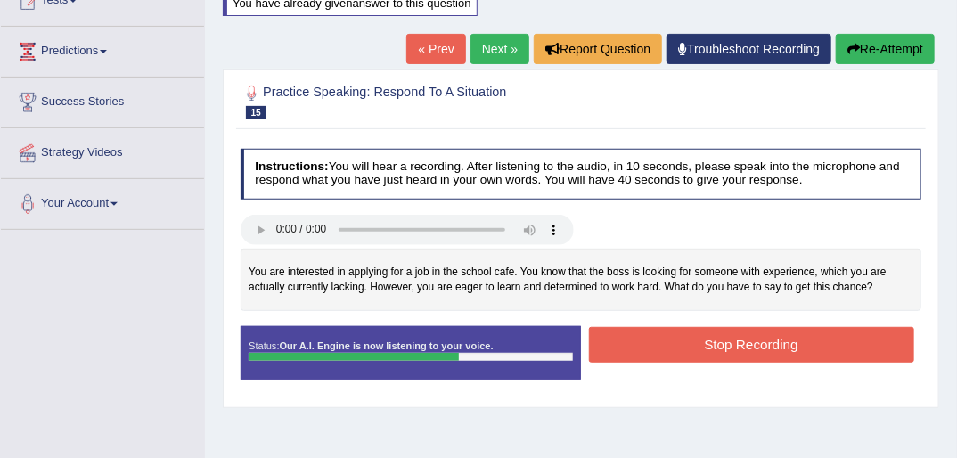
click at [766, 349] on button "Stop Recording" at bounding box center [751, 344] width 325 height 35
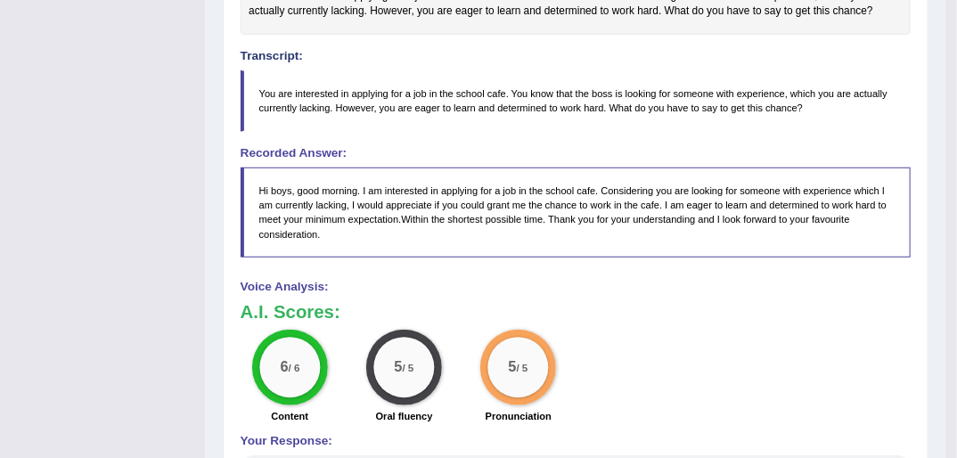
scroll to position [570, 0]
